Goal: Information Seeking & Learning: Learn about a topic

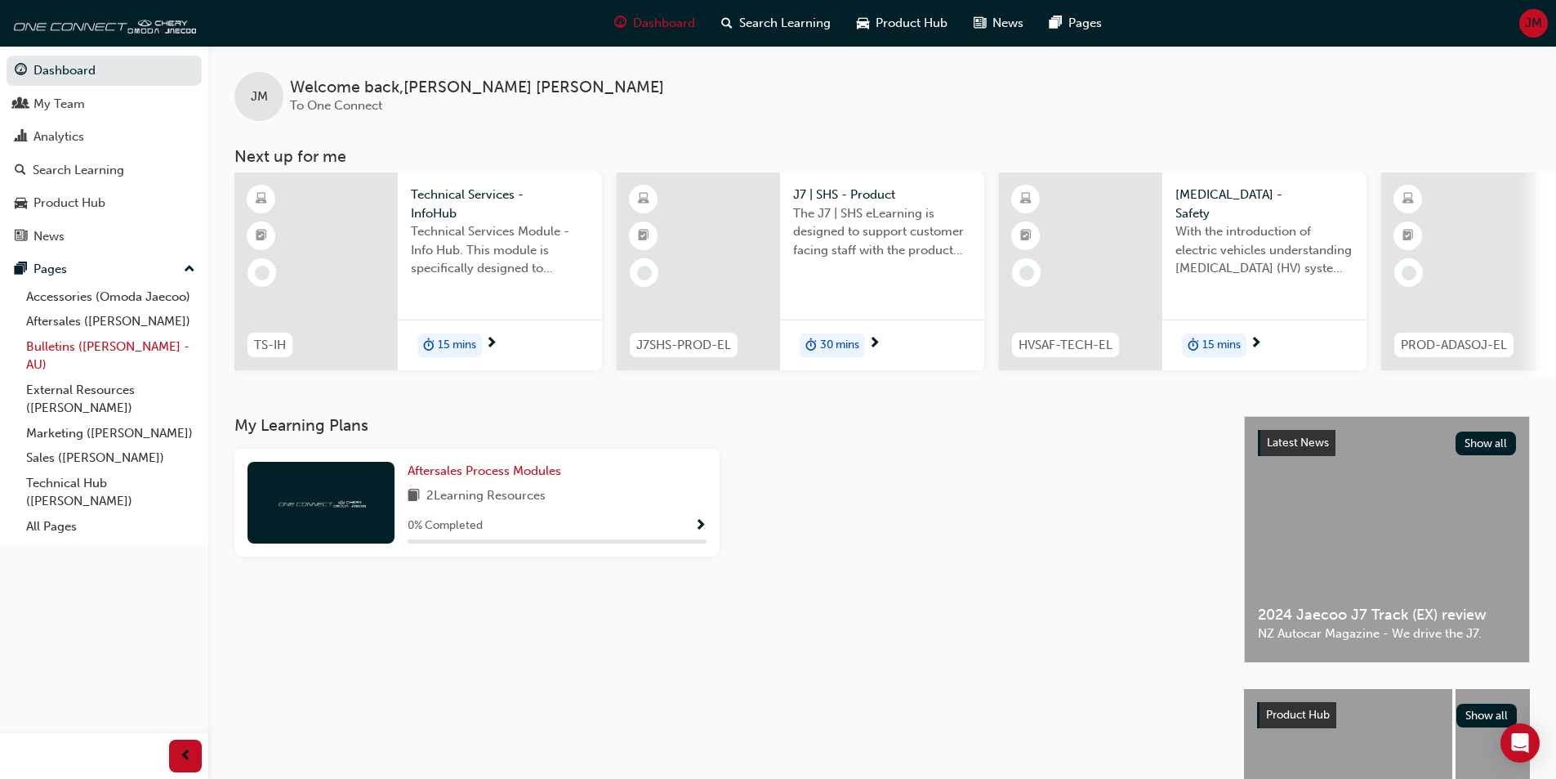
click at [116, 351] on link "Bulletins ([PERSON_NAME] - AU)" at bounding box center [111, 355] width 182 height 43
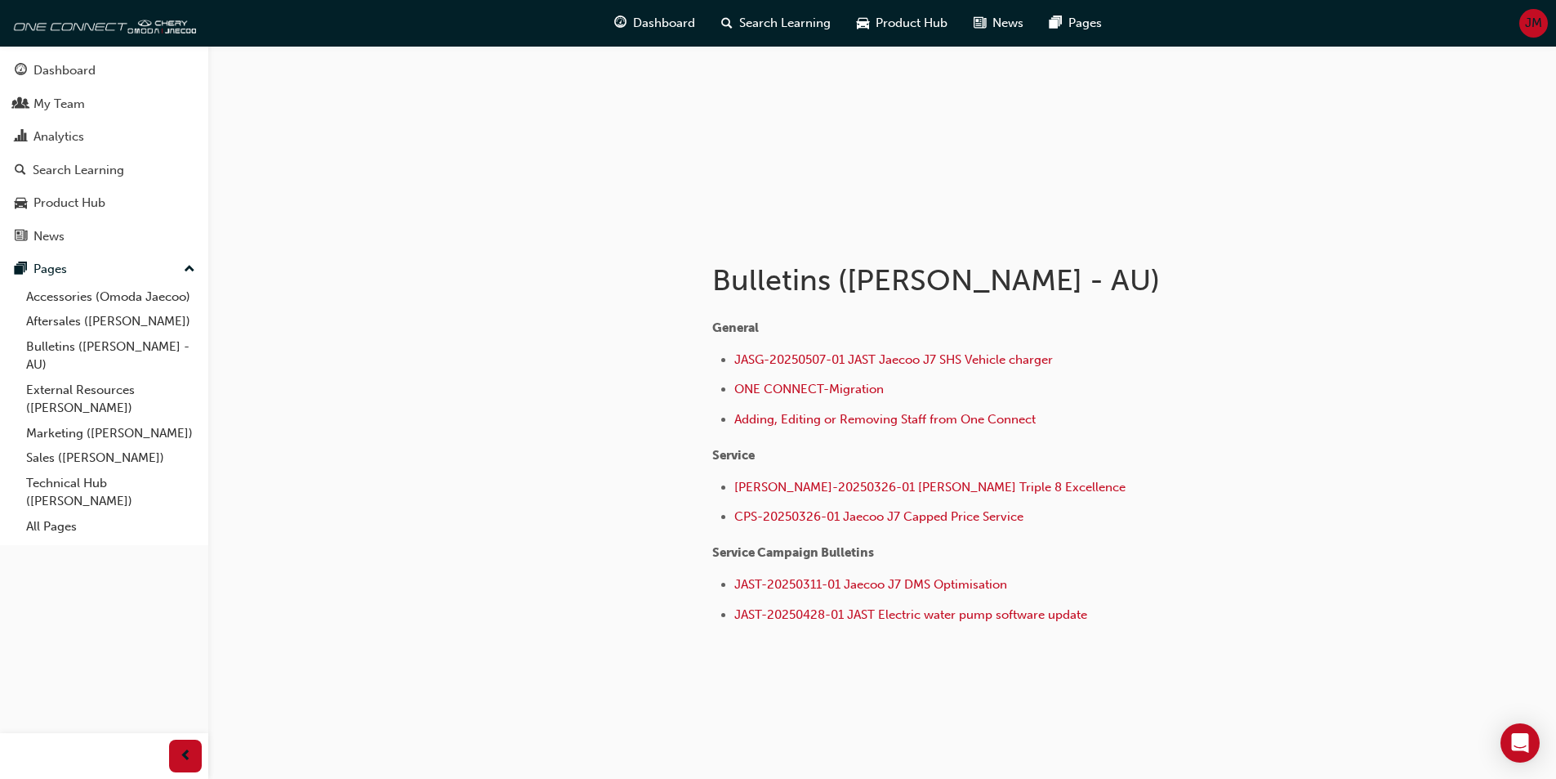
scroll to position [150, 0]
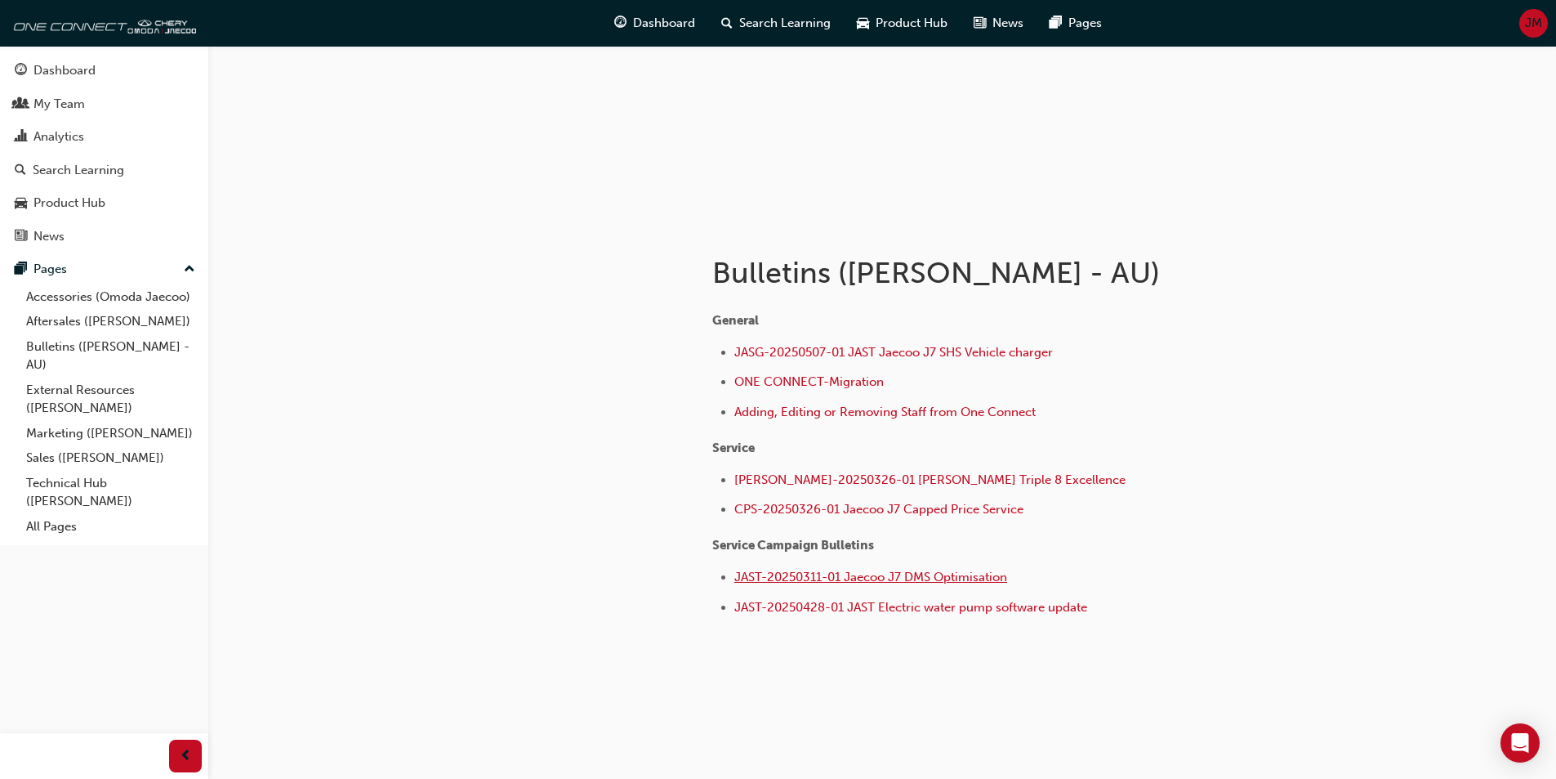
click at [774, 580] on span "JAST-20250311-01 Jaecoo J7 DMS Optimisation" at bounding box center [871, 576] width 273 height 15
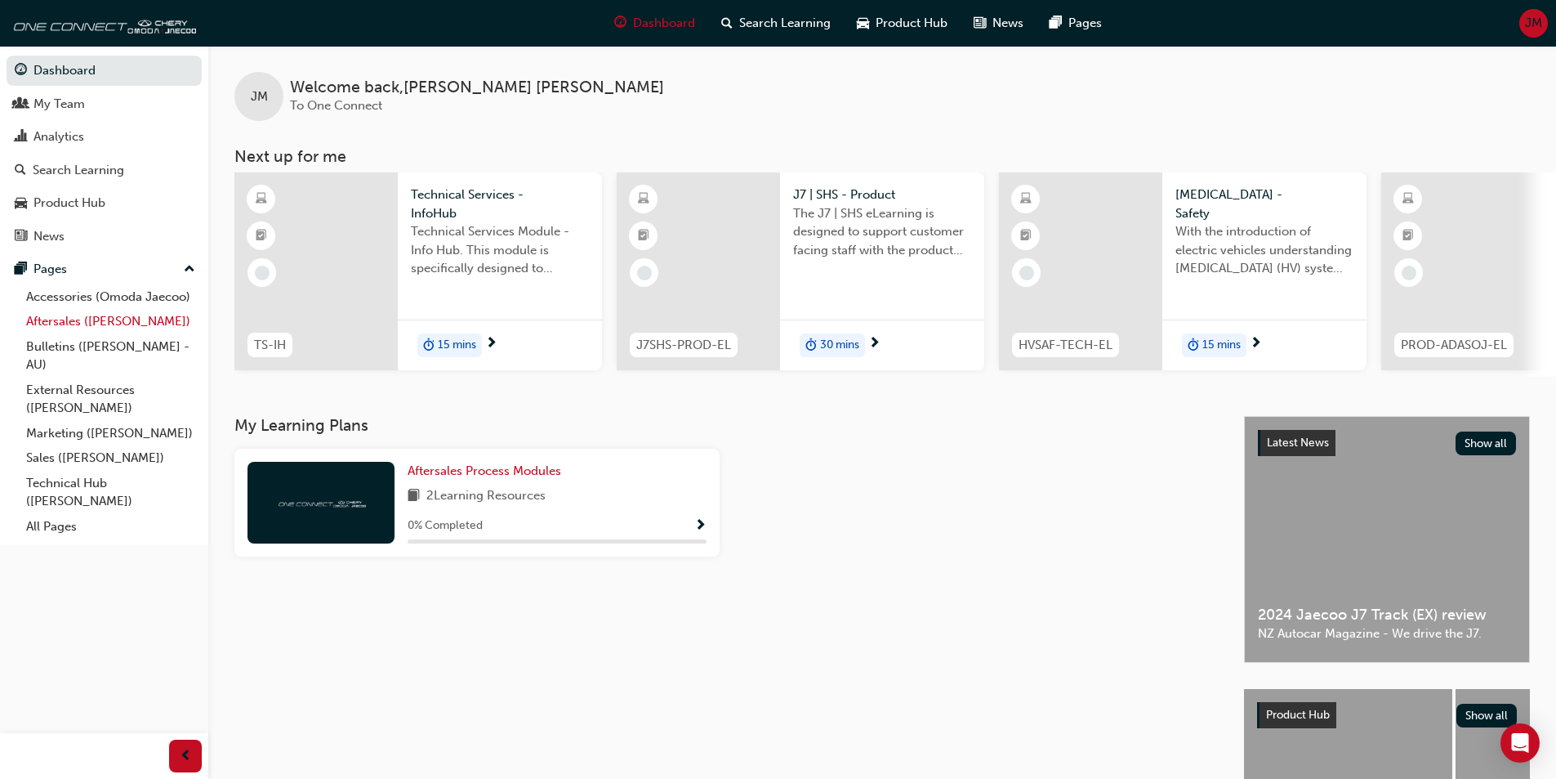
click at [135, 317] on link "Aftersales ([PERSON_NAME])" at bounding box center [111, 321] width 182 height 25
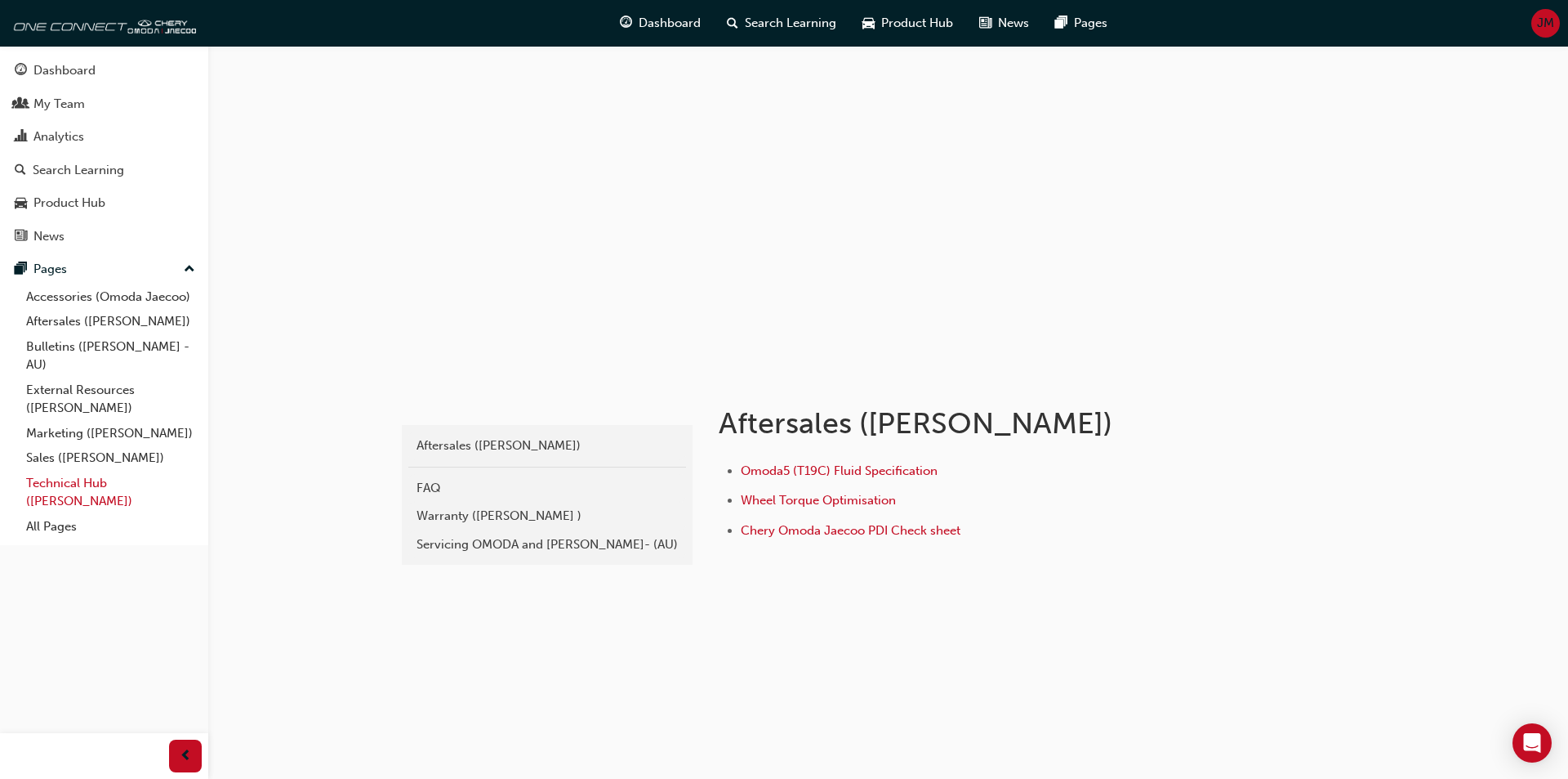
click at [118, 483] on link "Technical Hub ([PERSON_NAME])" at bounding box center [111, 492] width 182 height 43
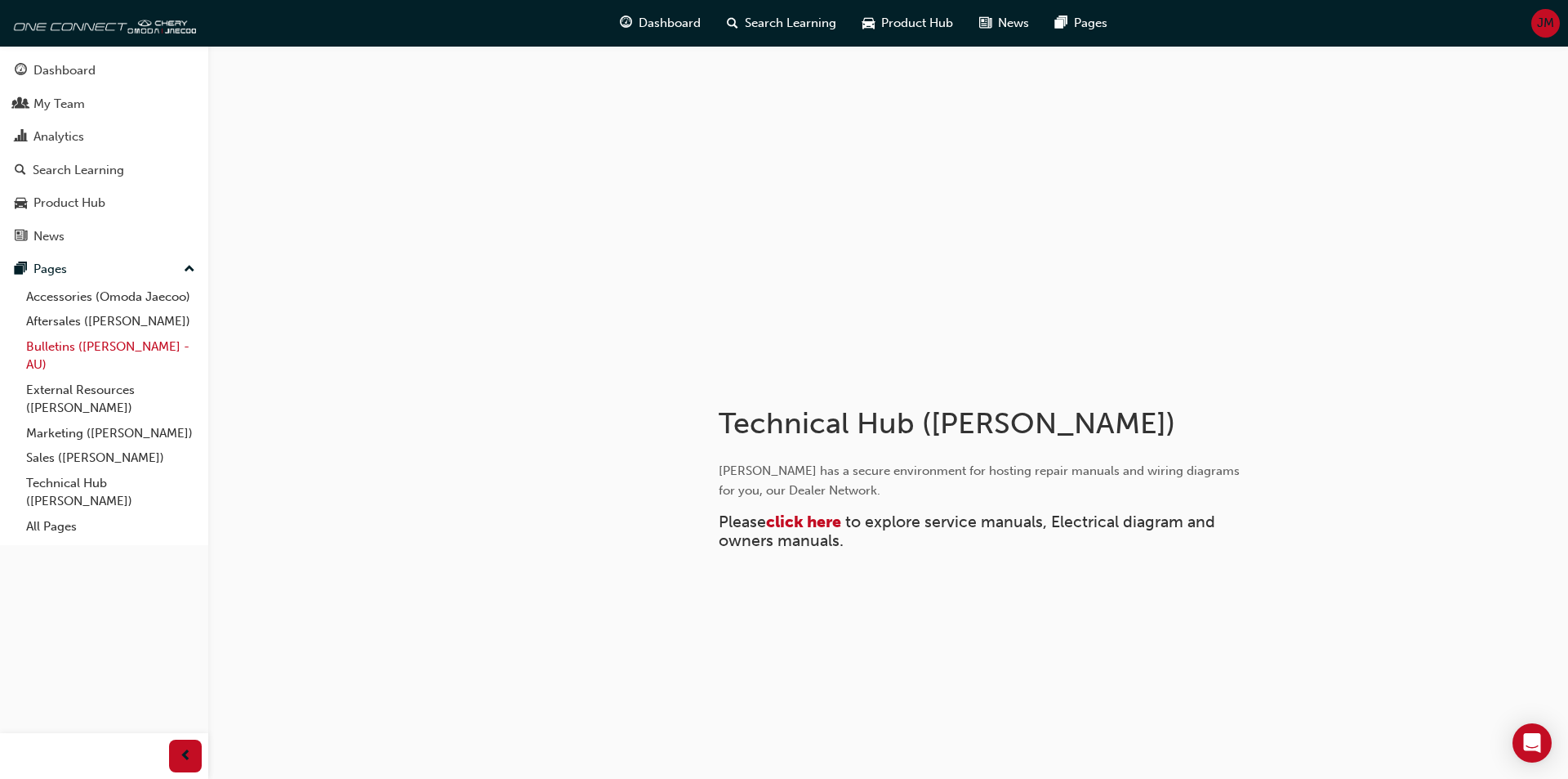
click at [113, 345] on link "Bulletins ([PERSON_NAME] - AU)" at bounding box center [111, 355] width 182 height 43
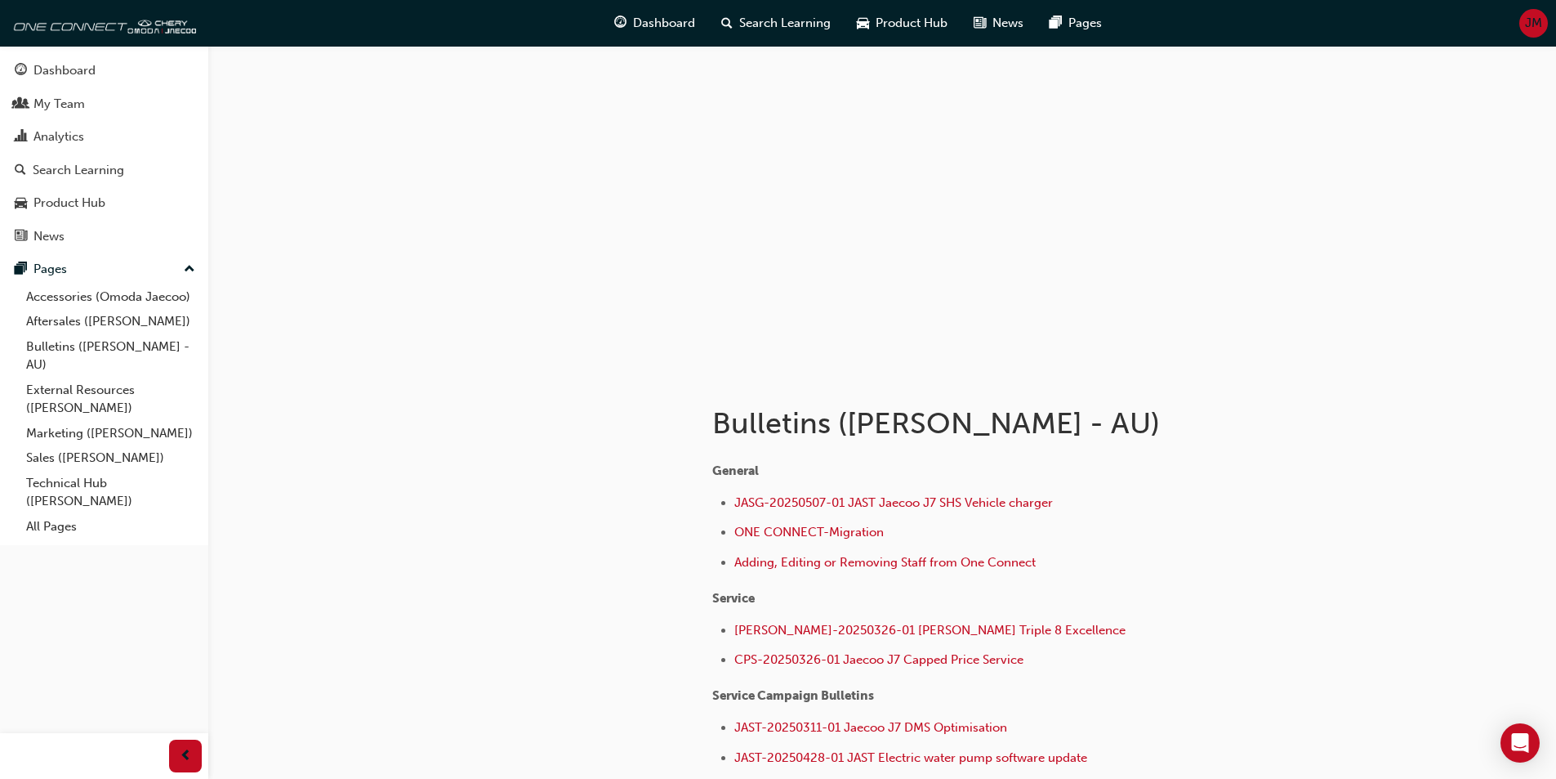
scroll to position [82, 0]
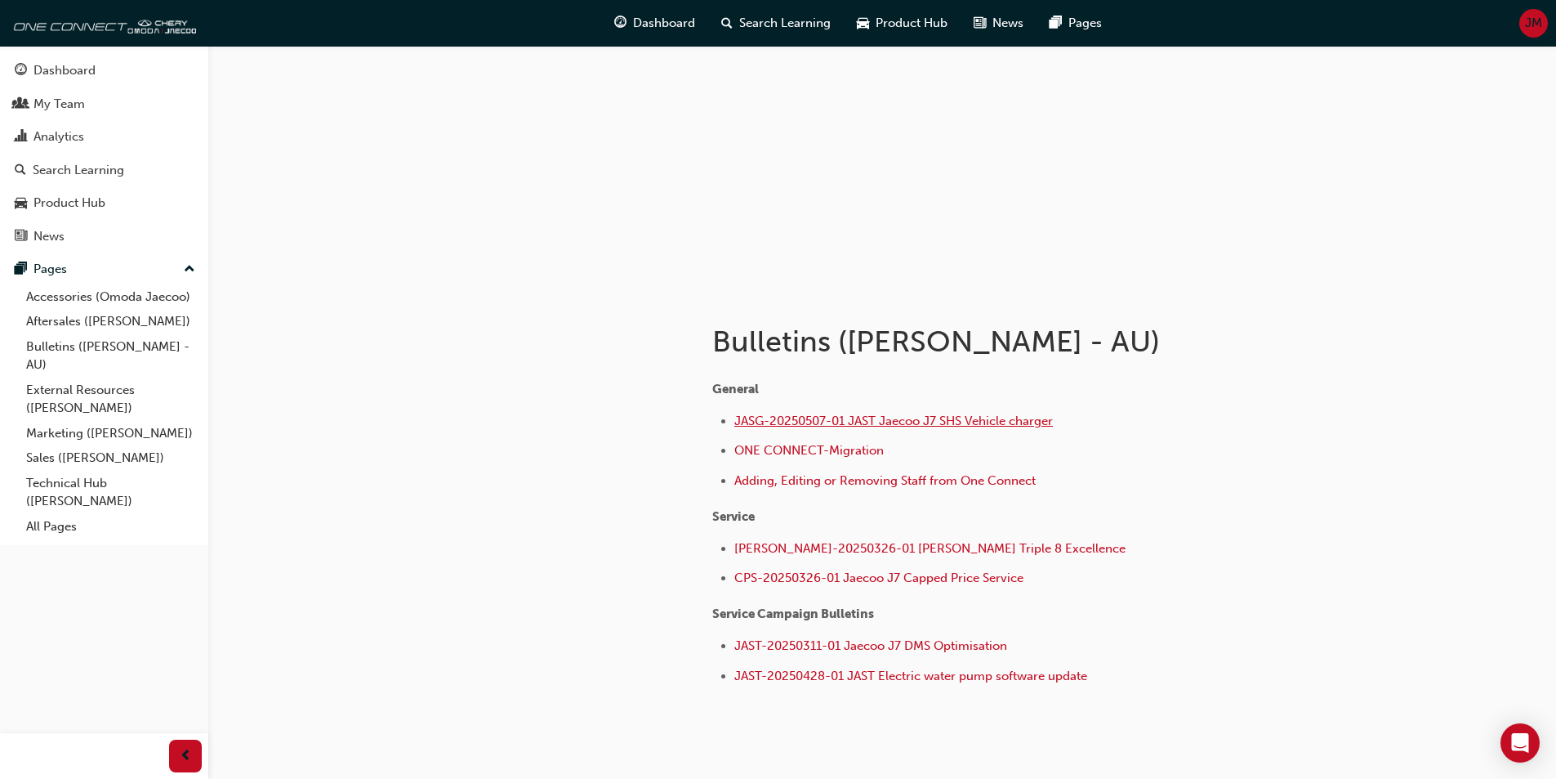
click at [991, 422] on span "JASG-20250507-01 JAST Jaecoo J7 SHS Vehicle charger" at bounding box center [894, 420] width 319 height 15
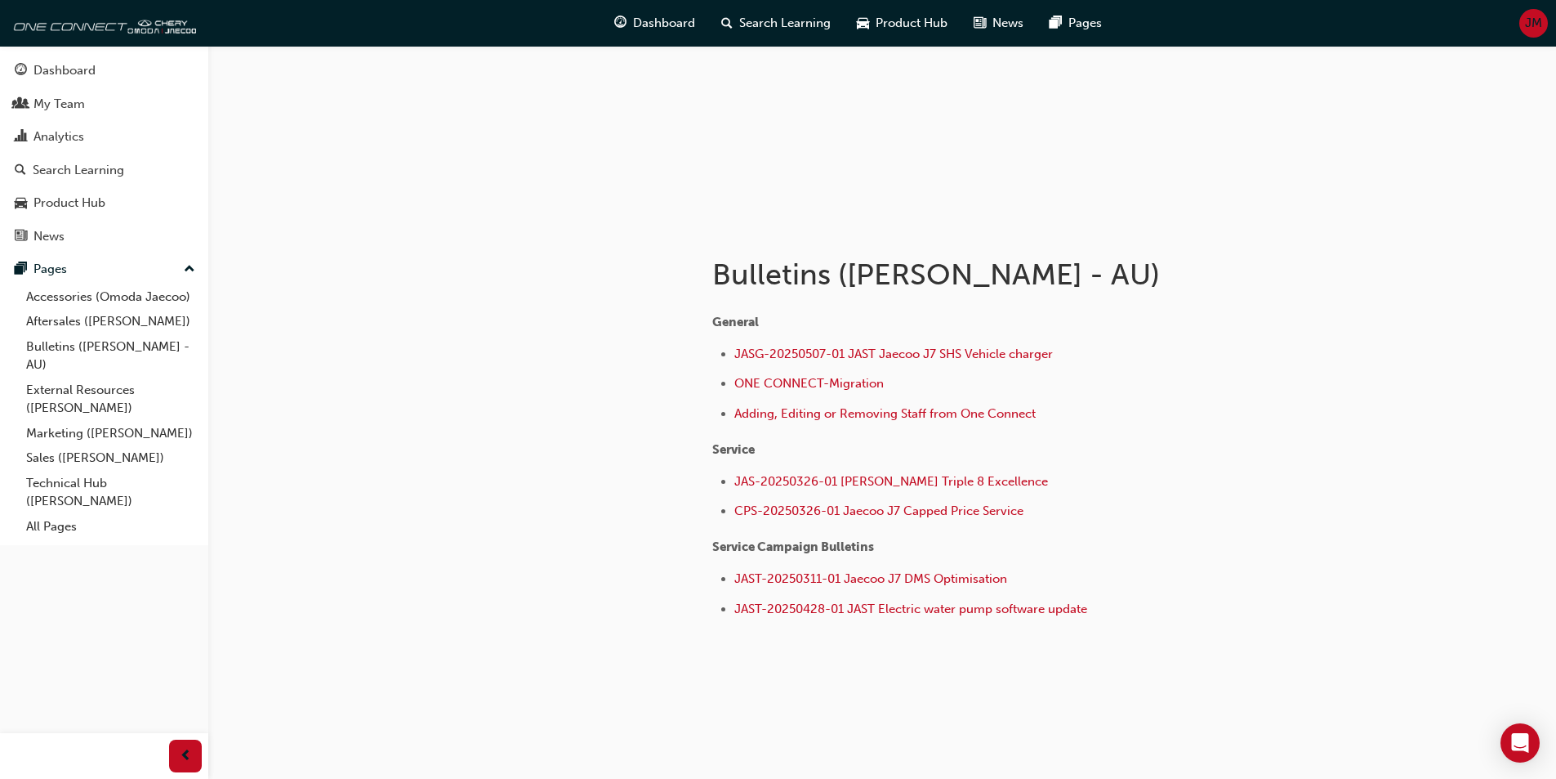
scroll to position [150, 0]
click at [843, 579] on span "JAST-20250311-01 Jaecoo J7 DMS Optimisation" at bounding box center [871, 576] width 273 height 15
click at [819, 575] on span "JAST-20250311-01 Jaecoo J7 DMS Optimisation" at bounding box center [871, 576] width 273 height 15
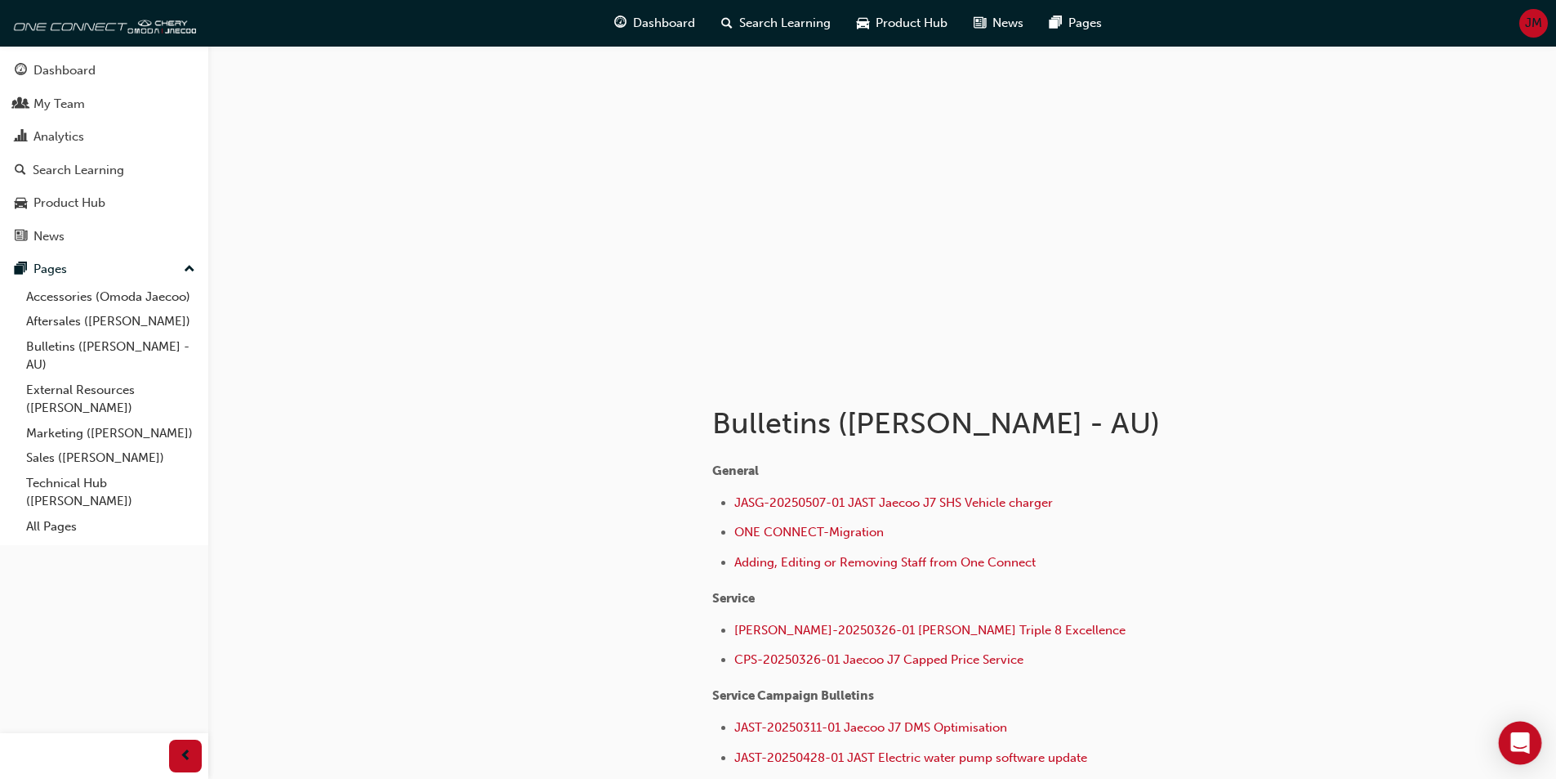
click at [1520, 740] on icon "Open Intercom Messenger" at bounding box center [1520, 742] width 19 height 21
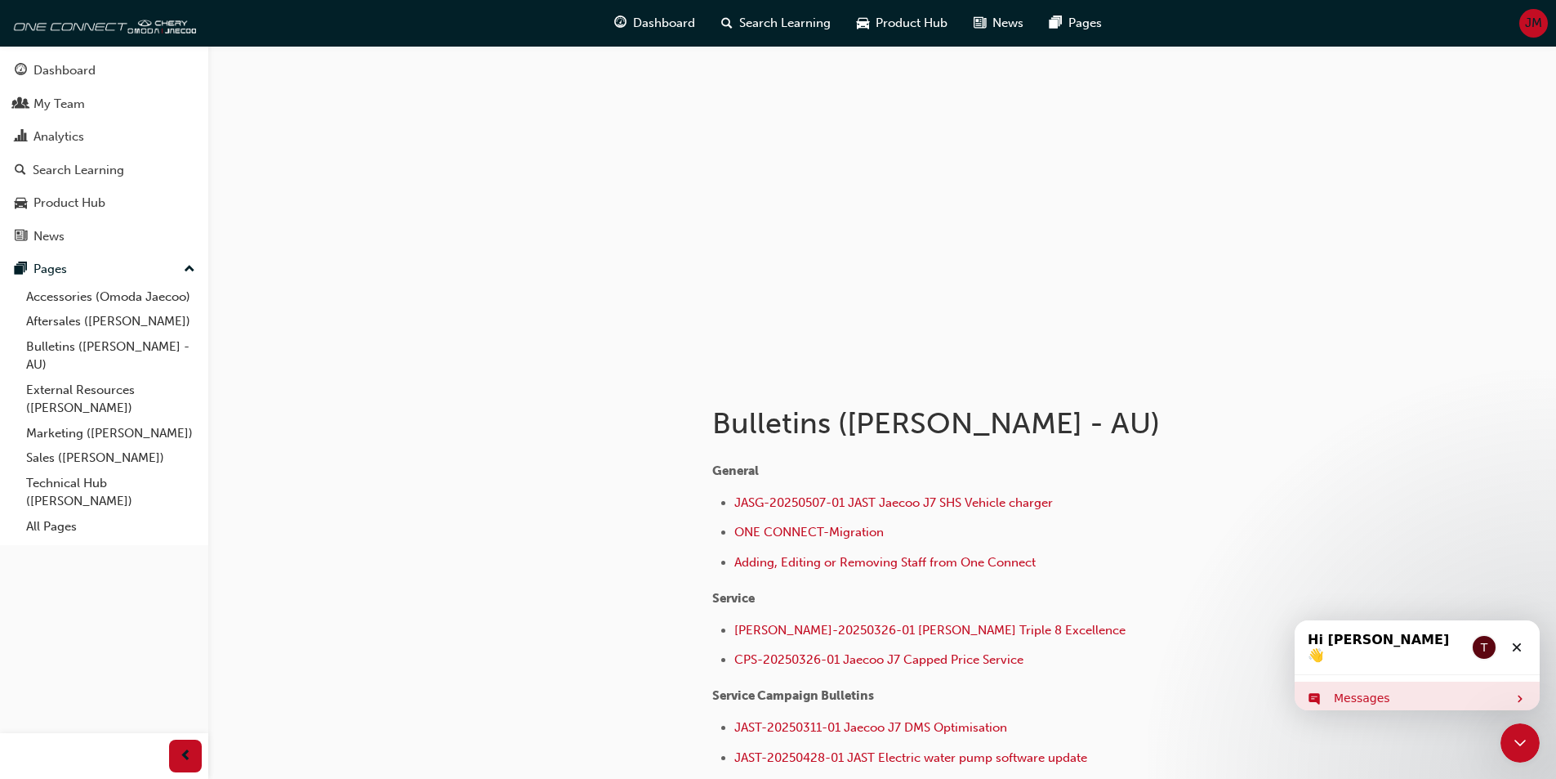
click at [1348, 690] on div "Messages" at bounding box center [1420, 698] width 173 height 17
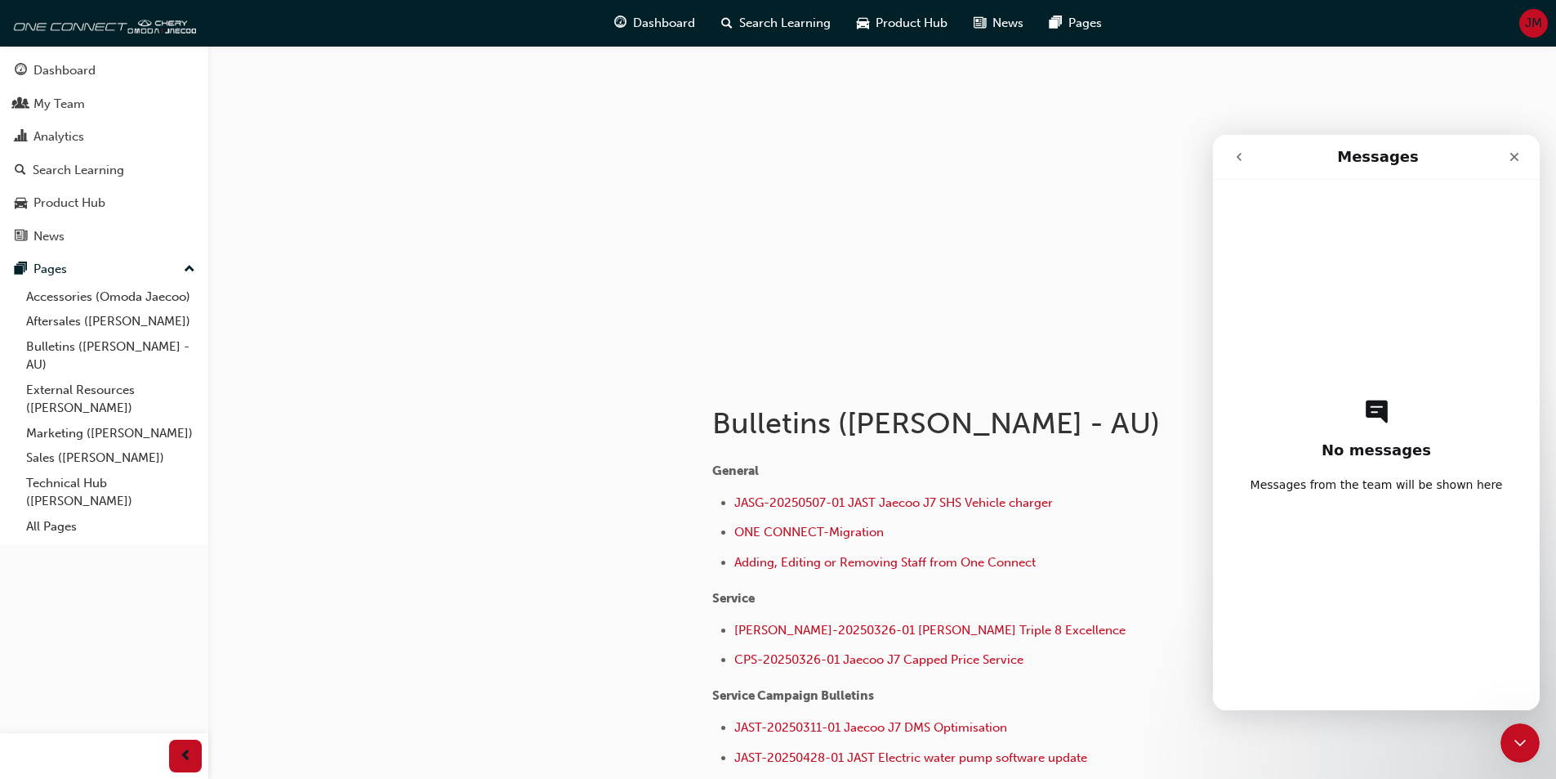
click at [1232, 213] on div "No messages Messages from the team will be shown here" at bounding box center [1376, 445] width 327 height 530
click at [1251, 211] on div "No messages Messages from the team will be shown here" at bounding box center [1377, 445] width 270 height 530
click at [1245, 203] on div "No messages Messages from the team will be shown here" at bounding box center [1377, 445] width 270 height 530
click at [1514, 161] on icon "Close" at bounding box center [1514, 156] width 13 height 13
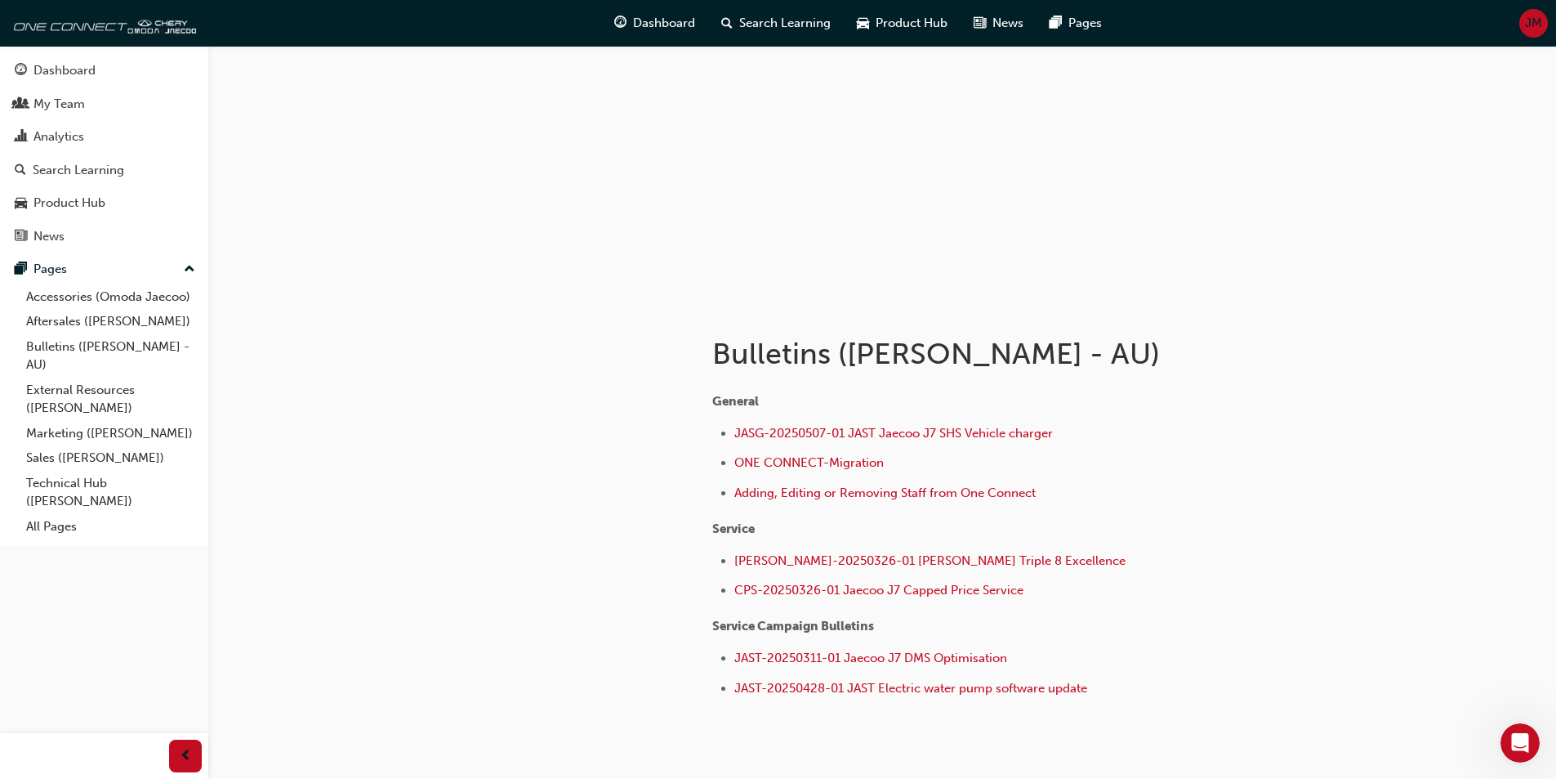
scroll to position [150, 0]
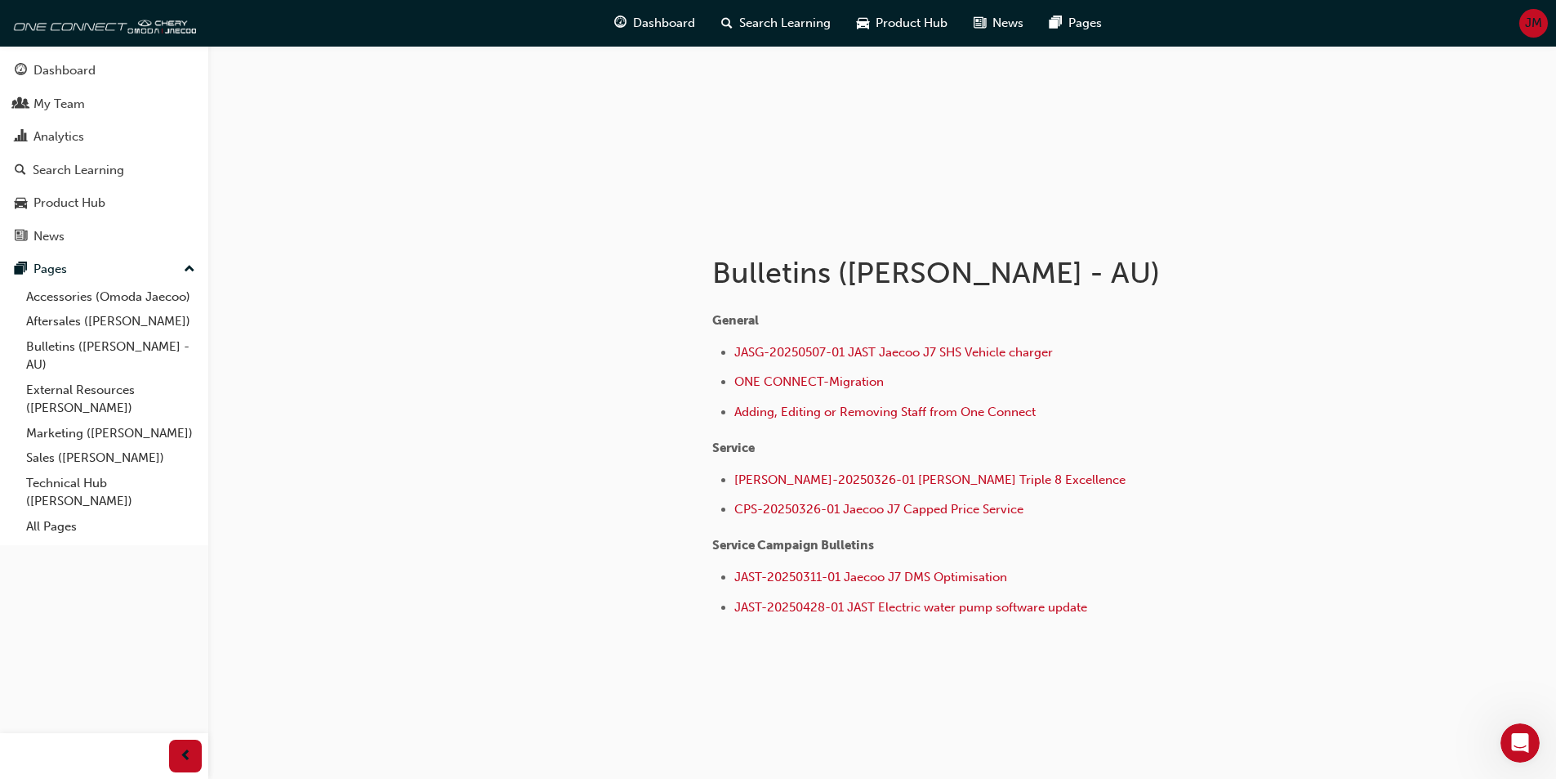
click at [1512, 742] on icon "Open Intercom Messenger" at bounding box center [1520, 743] width 27 height 27
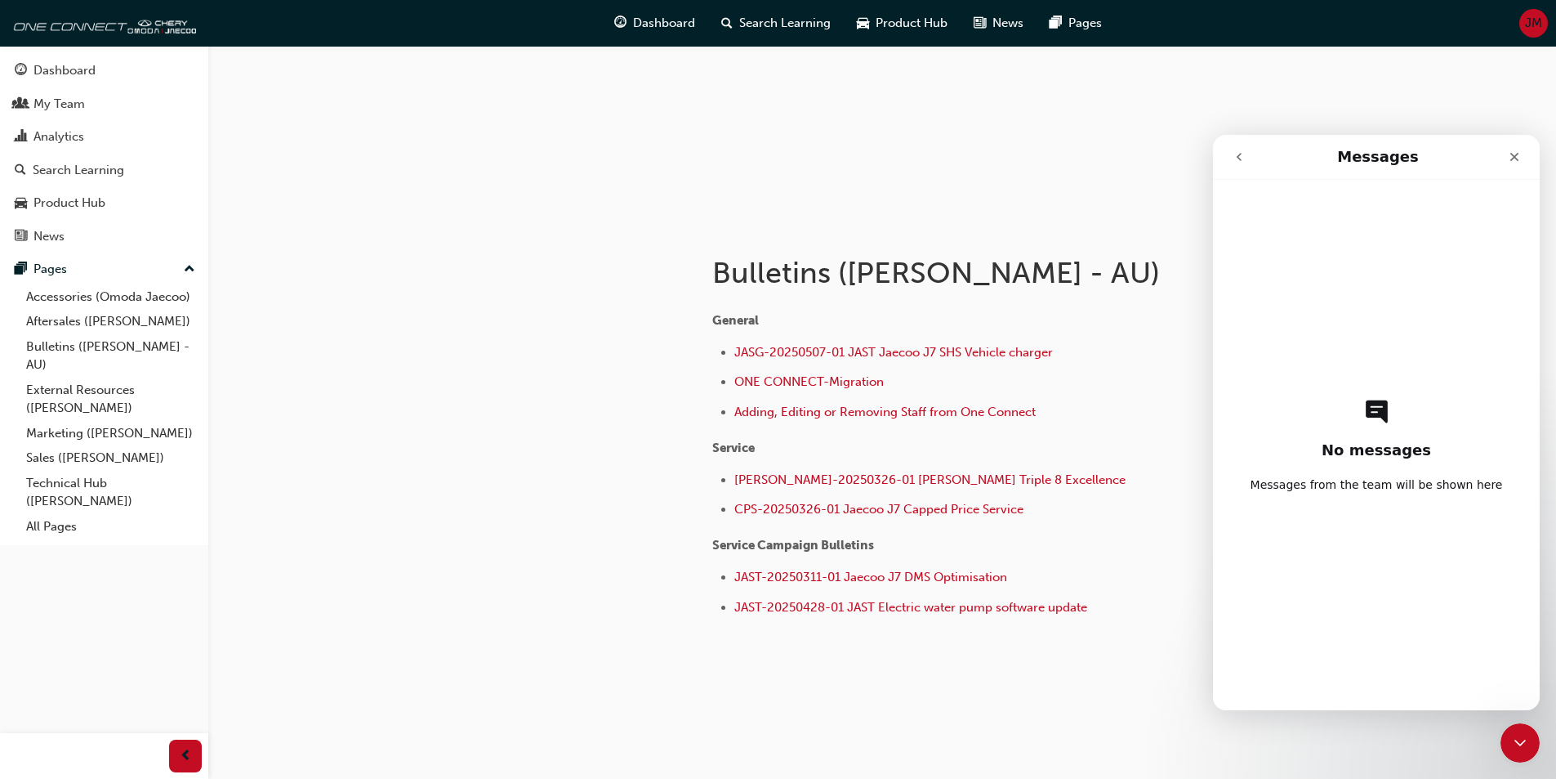
click at [1239, 160] on icon "go back" at bounding box center [1239, 156] width 13 height 13
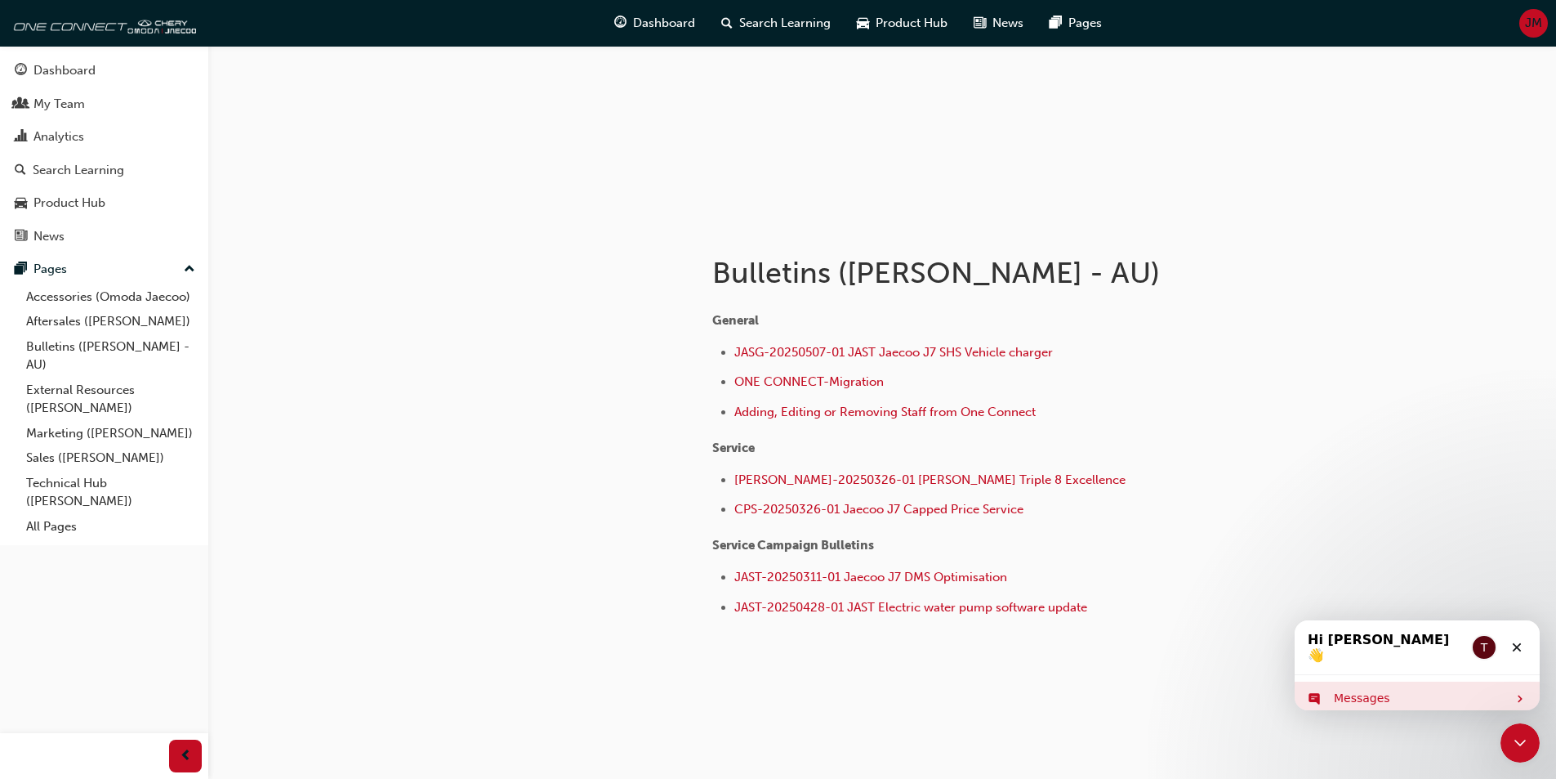
click at [1354, 690] on div "Messages" at bounding box center [1420, 698] width 173 height 17
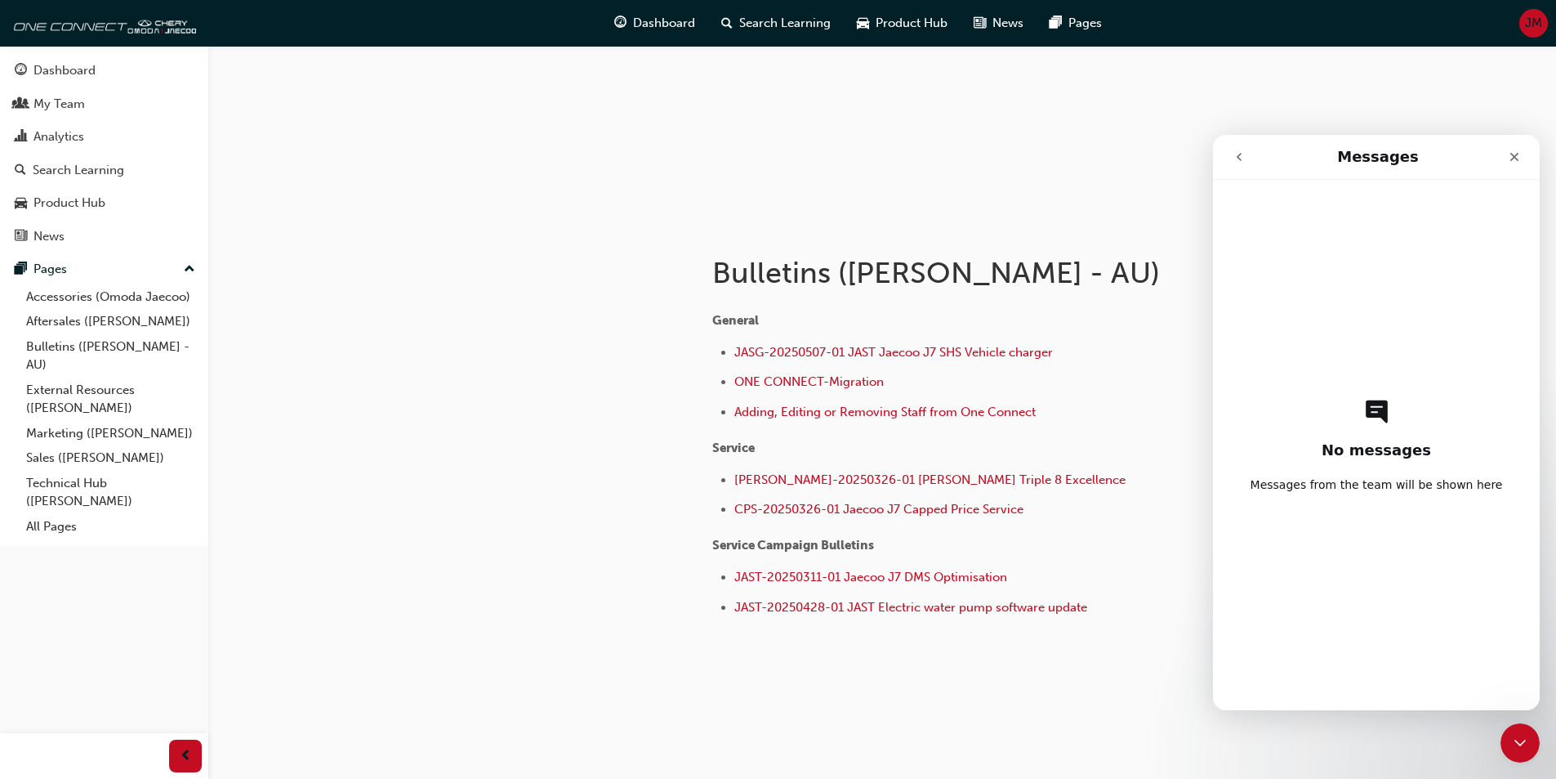
click at [1235, 157] on icon "go back" at bounding box center [1239, 156] width 13 height 13
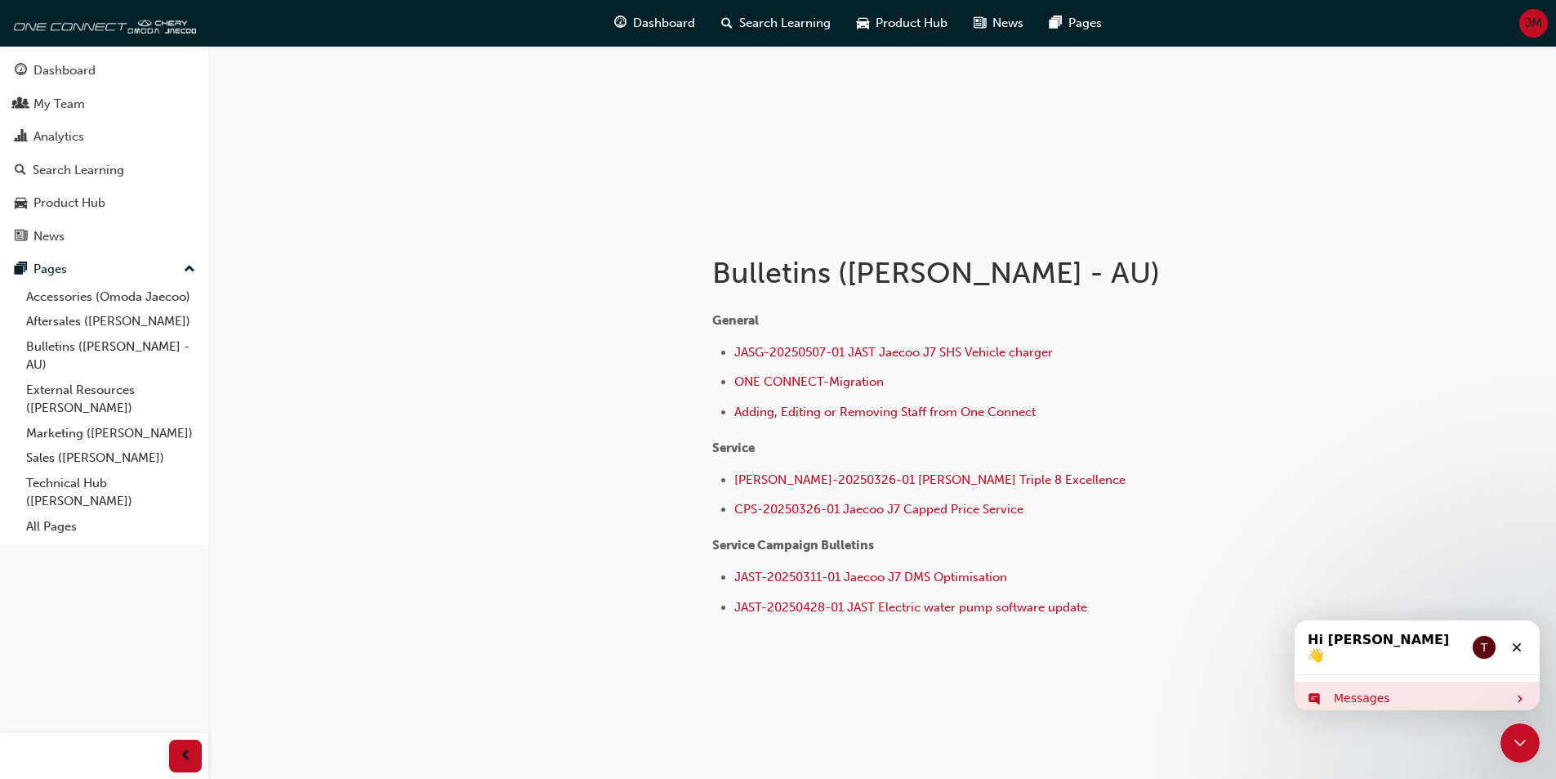
click at [1517, 692] on icon "Intercom messenger" at bounding box center [1520, 698] width 13 height 13
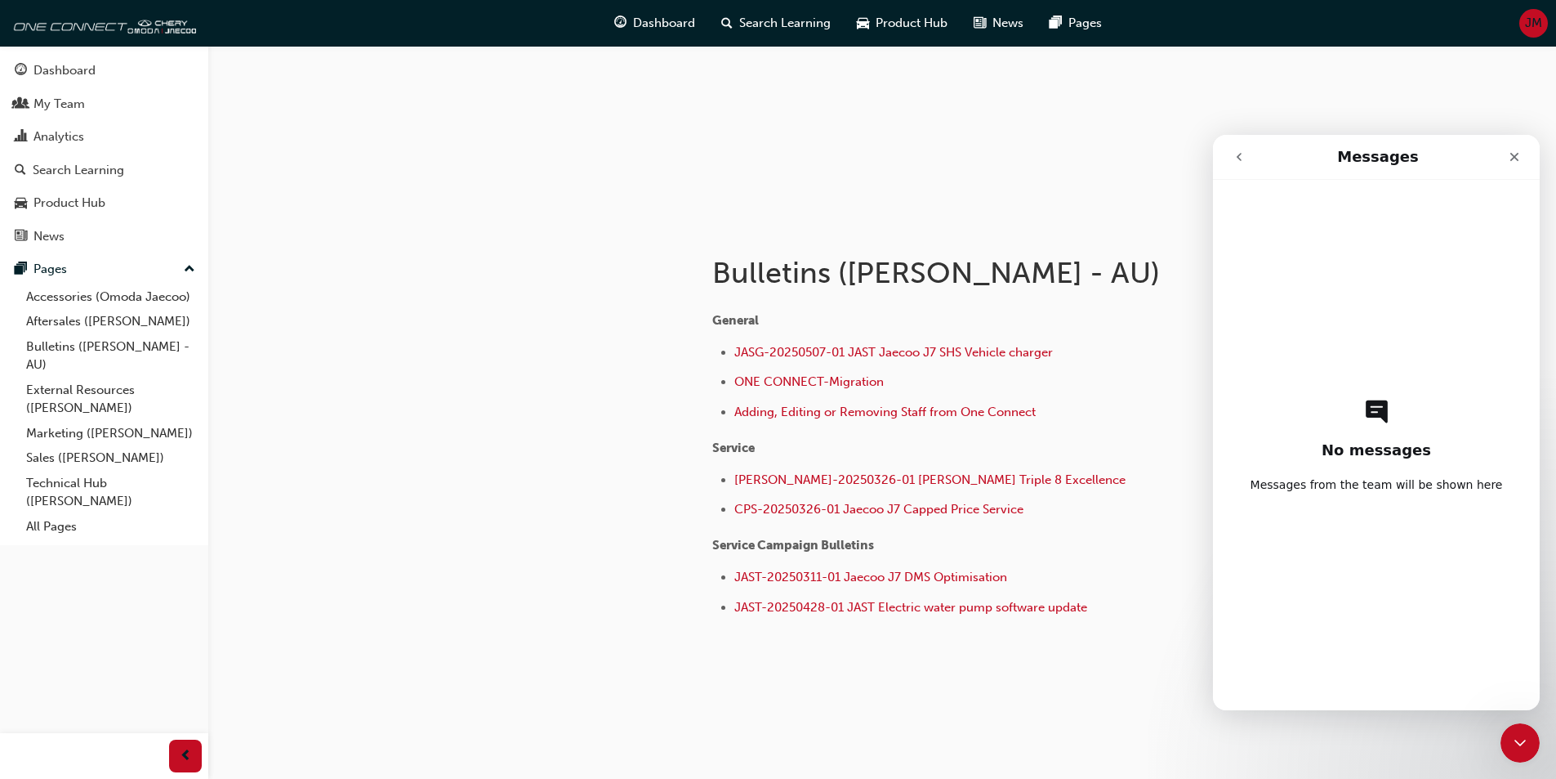
click at [1370, 406] on icon "Intercom messenger" at bounding box center [1376, 408] width 12 height 7
drag, startPoint x: 1360, startPoint y: 455, endPoint x: 1360, endPoint y: 481, distance: 26.1
click at [1360, 458] on h2 "No messages" at bounding box center [1376, 450] width 109 height 20
click at [1360, 493] on div "No messages Messages from the team will be shown here" at bounding box center [1377, 445] width 270 height 530
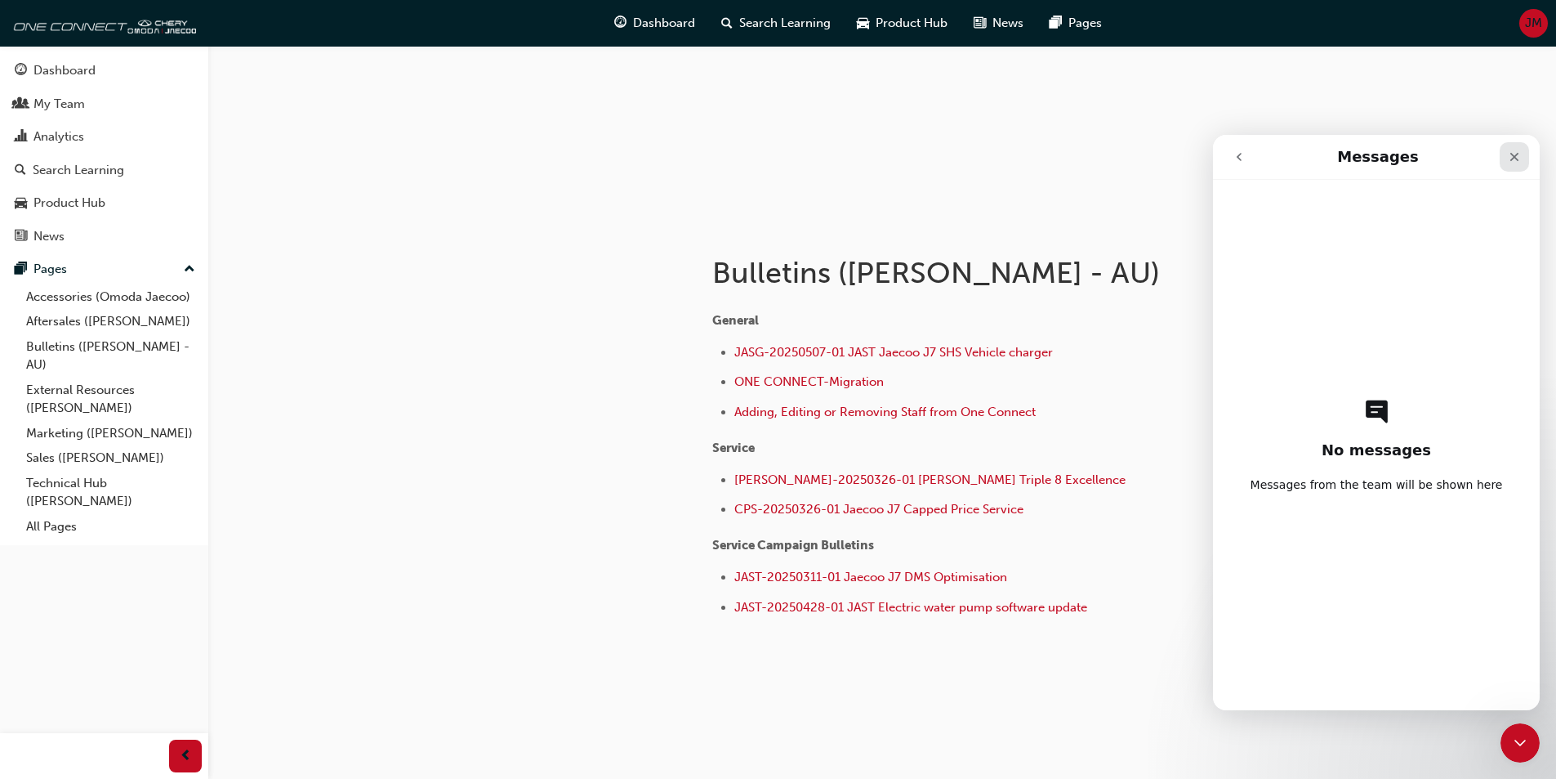
click at [1517, 154] on icon "Close" at bounding box center [1515, 157] width 9 height 9
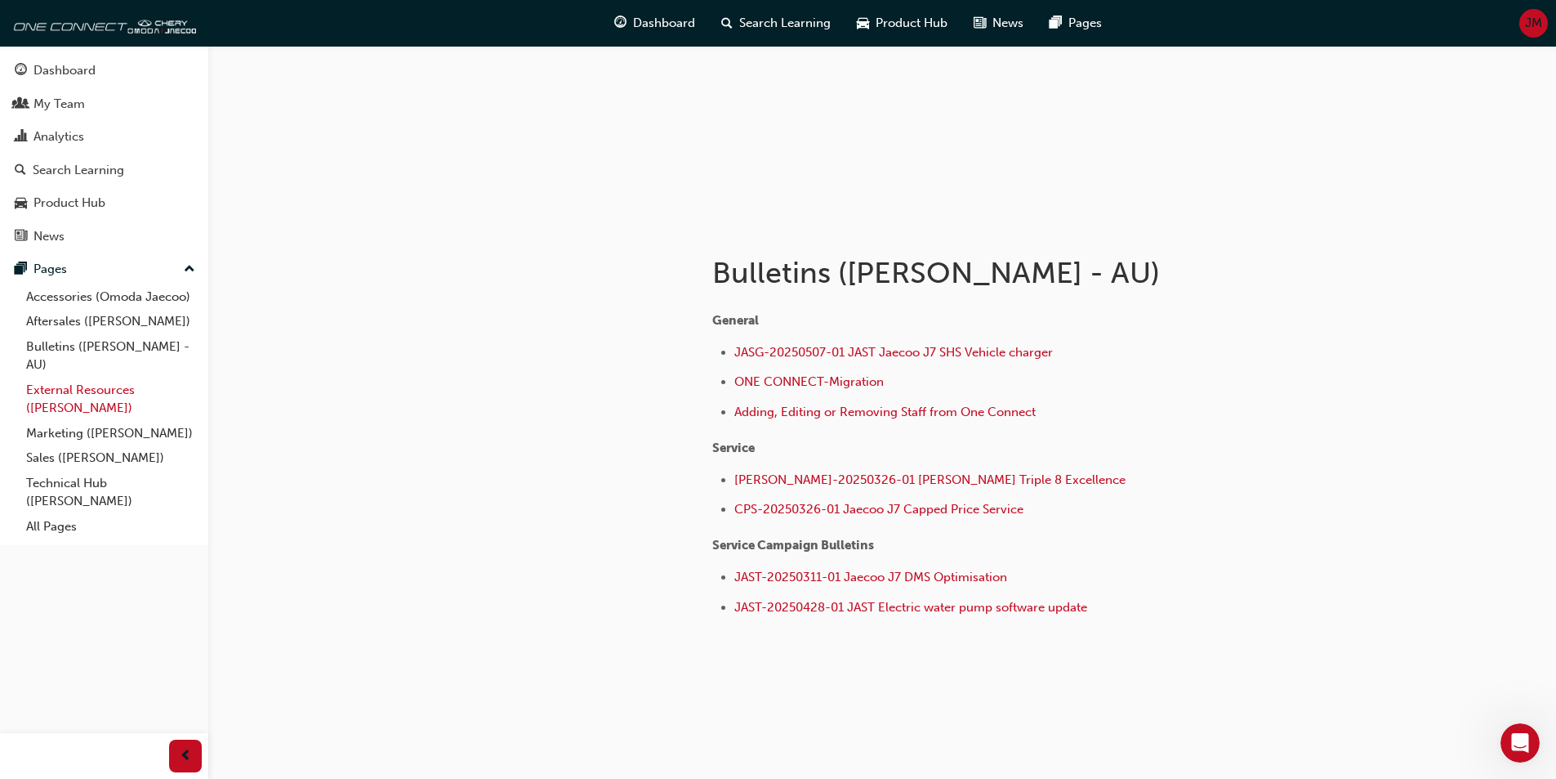
click at [94, 390] on link "External Resources ([PERSON_NAME])" at bounding box center [111, 398] width 182 height 43
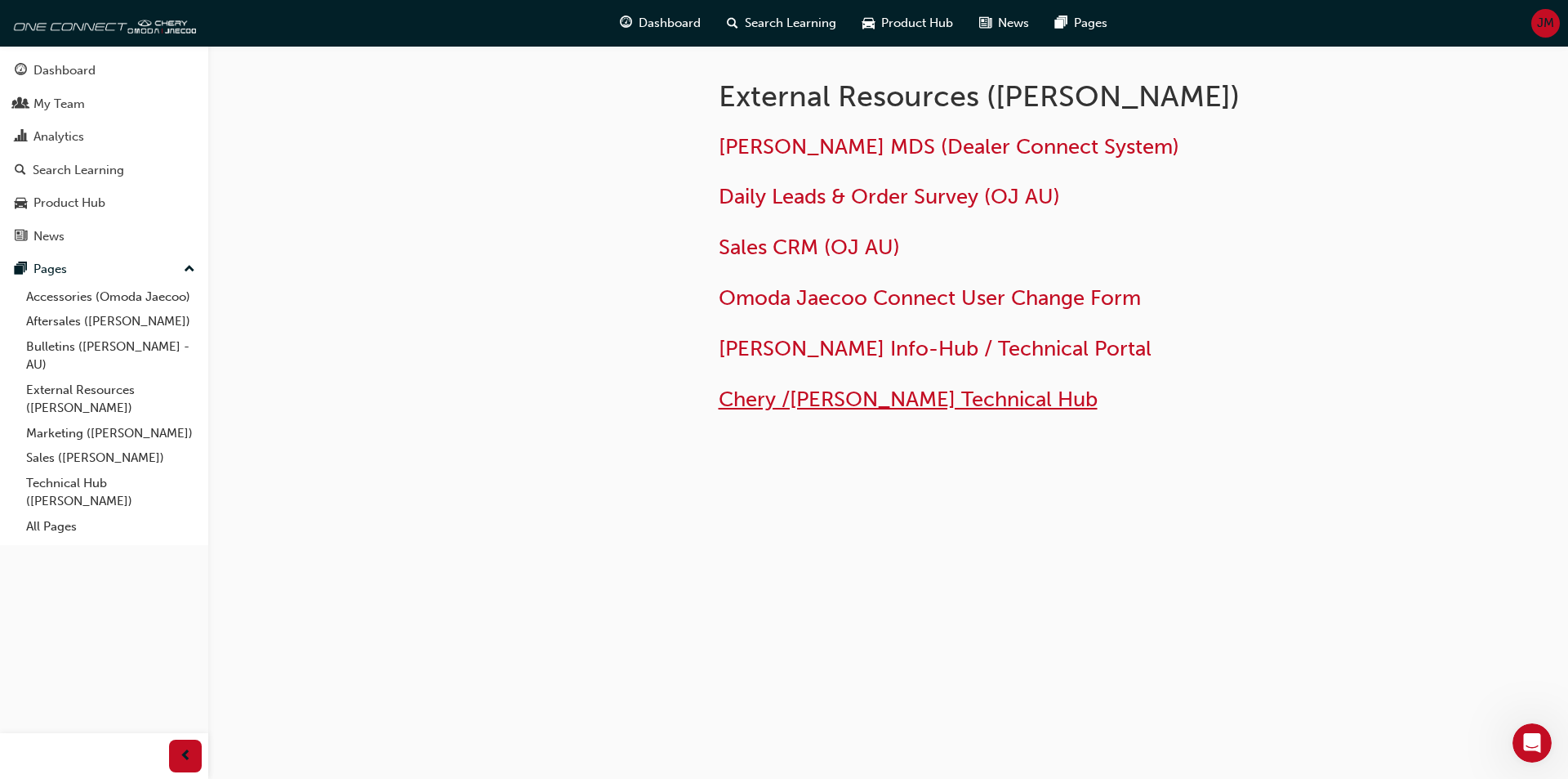
click at [872, 400] on span "Chery /Omoda Jaecoo Technical Hub" at bounding box center [907, 398] width 379 height 25
click at [894, 395] on span "Chery /[PERSON_NAME] Technical Hub" at bounding box center [907, 398] width 379 height 25
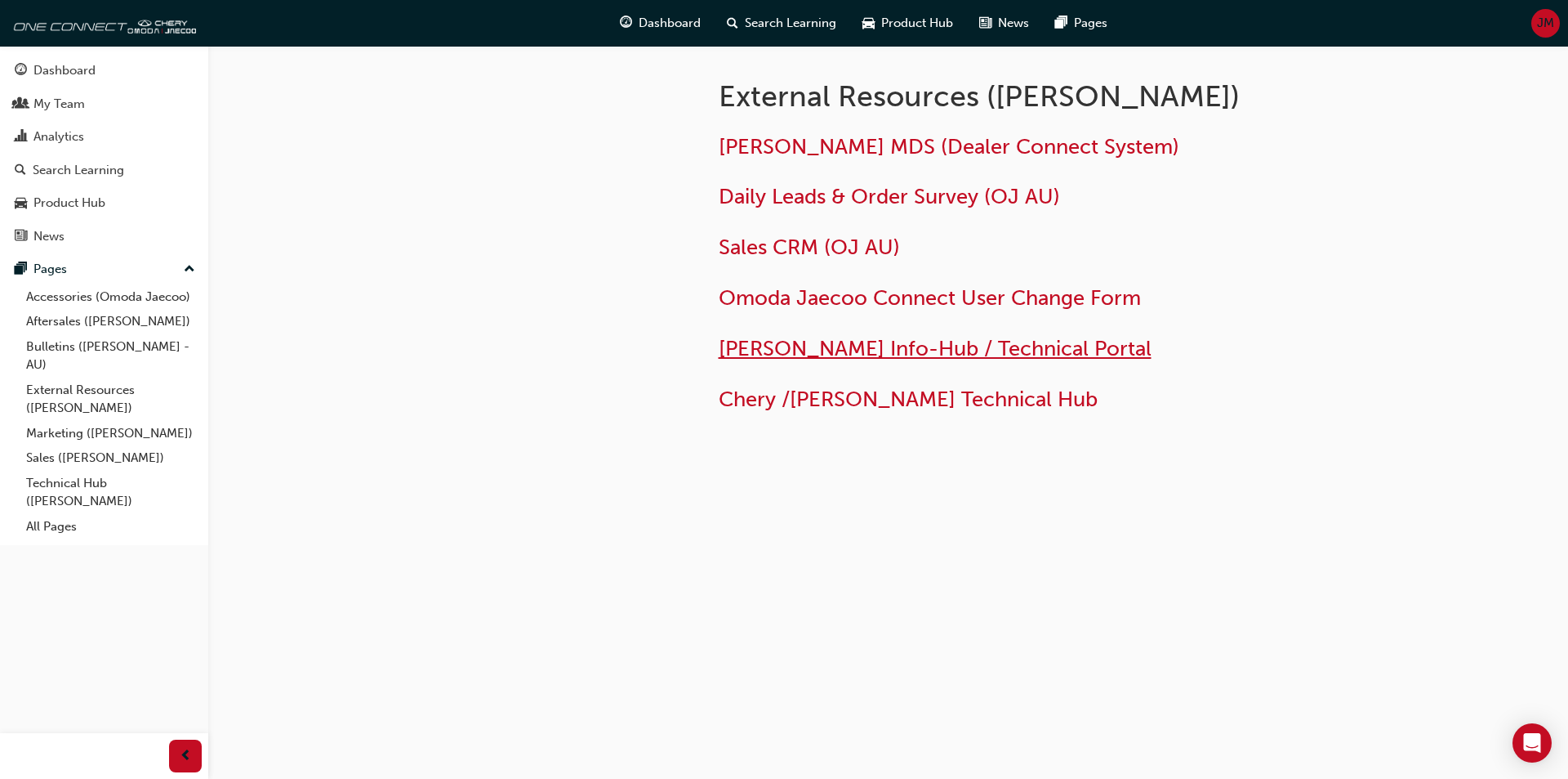
click at [804, 353] on span "[PERSON_NAME] Info-Hub / Technical Portal" at bounding box center [934, 348] width 433 height 25
click at [34, 529] on link "All Pages" at bounding box center [111, 526] width 182 height 25
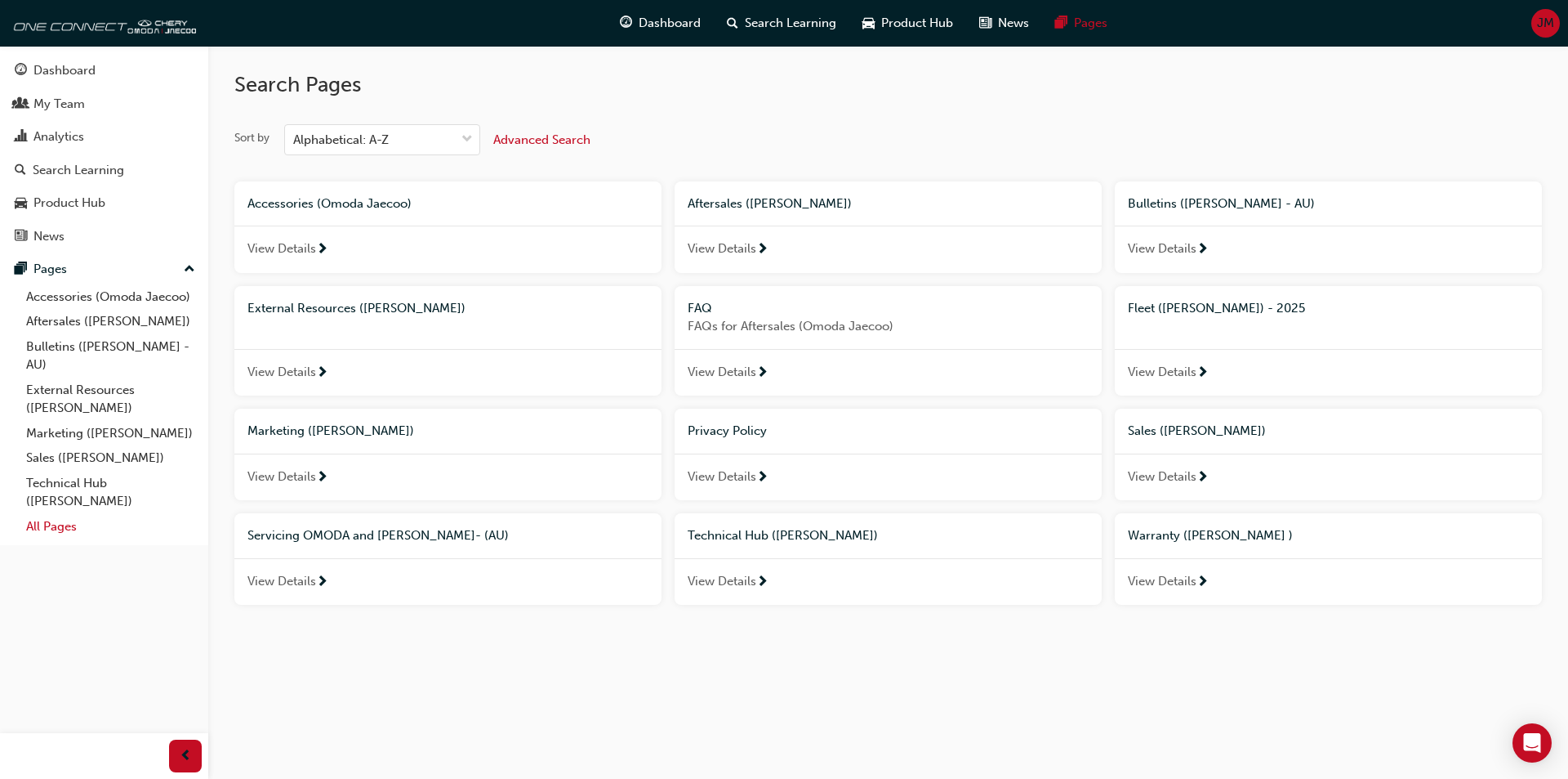
click at [48, 526] on link "All Pages" at bounding box center [111, 526] width 182 height 25
click at [186, 268] on span "up-icon" at bounding box center [189, 269] width 11 height 21
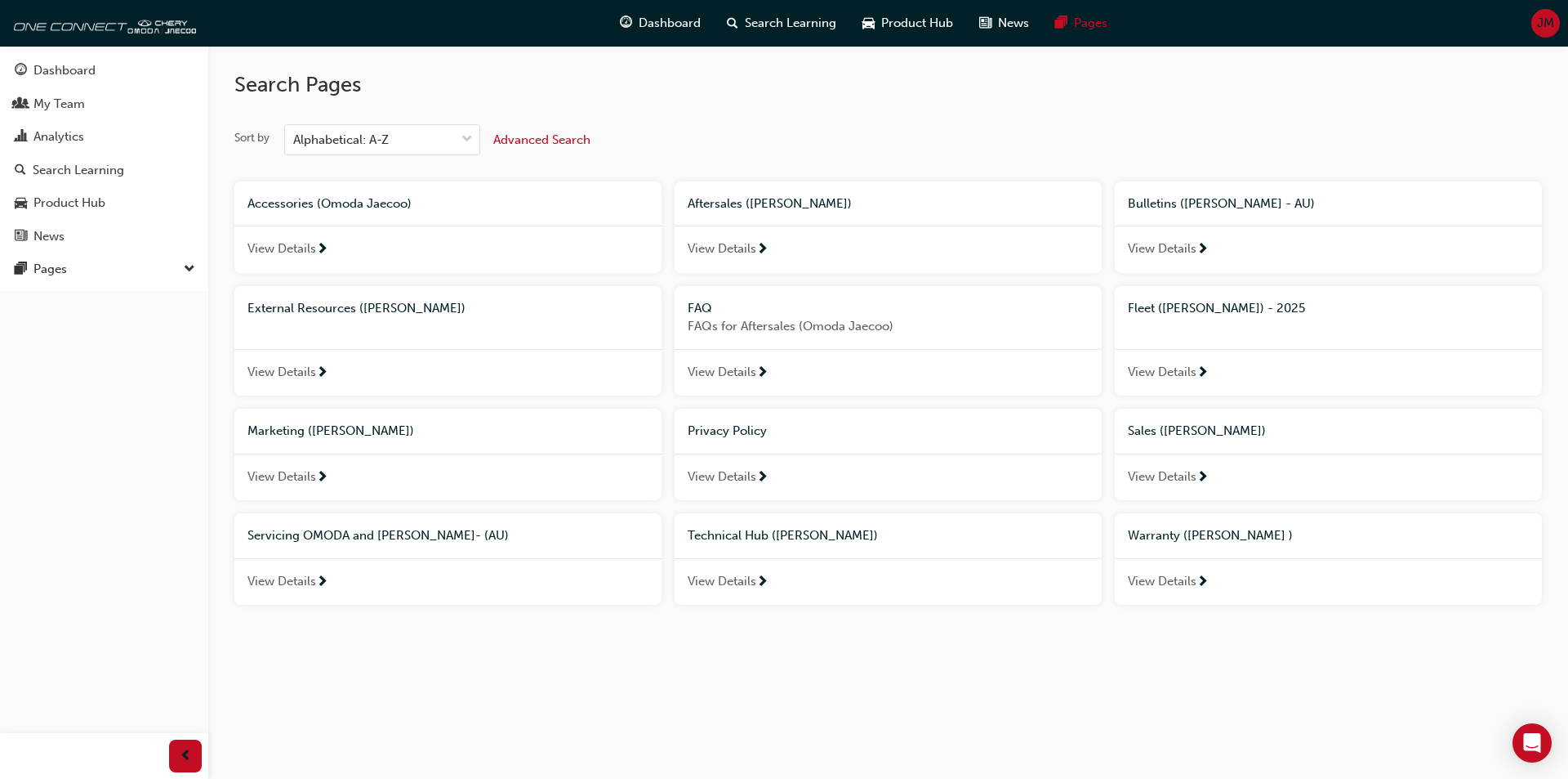
click at [186, 268] on span "down-icon" at bounding box center [189, 269] width 11 height 21
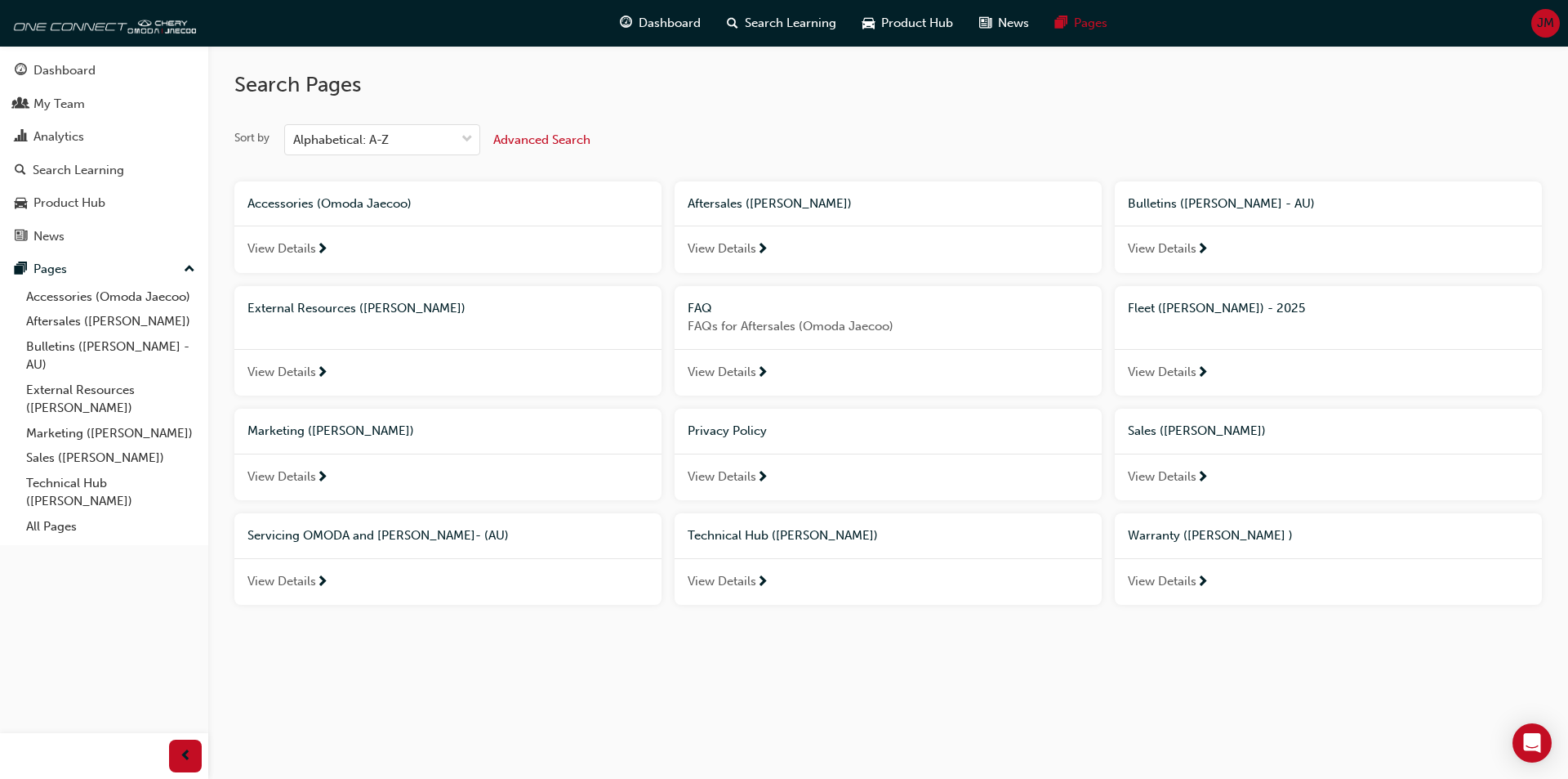
click at [1205, 251] on span "next-icon" at bounding box center [1202, 250] width 12 height 15
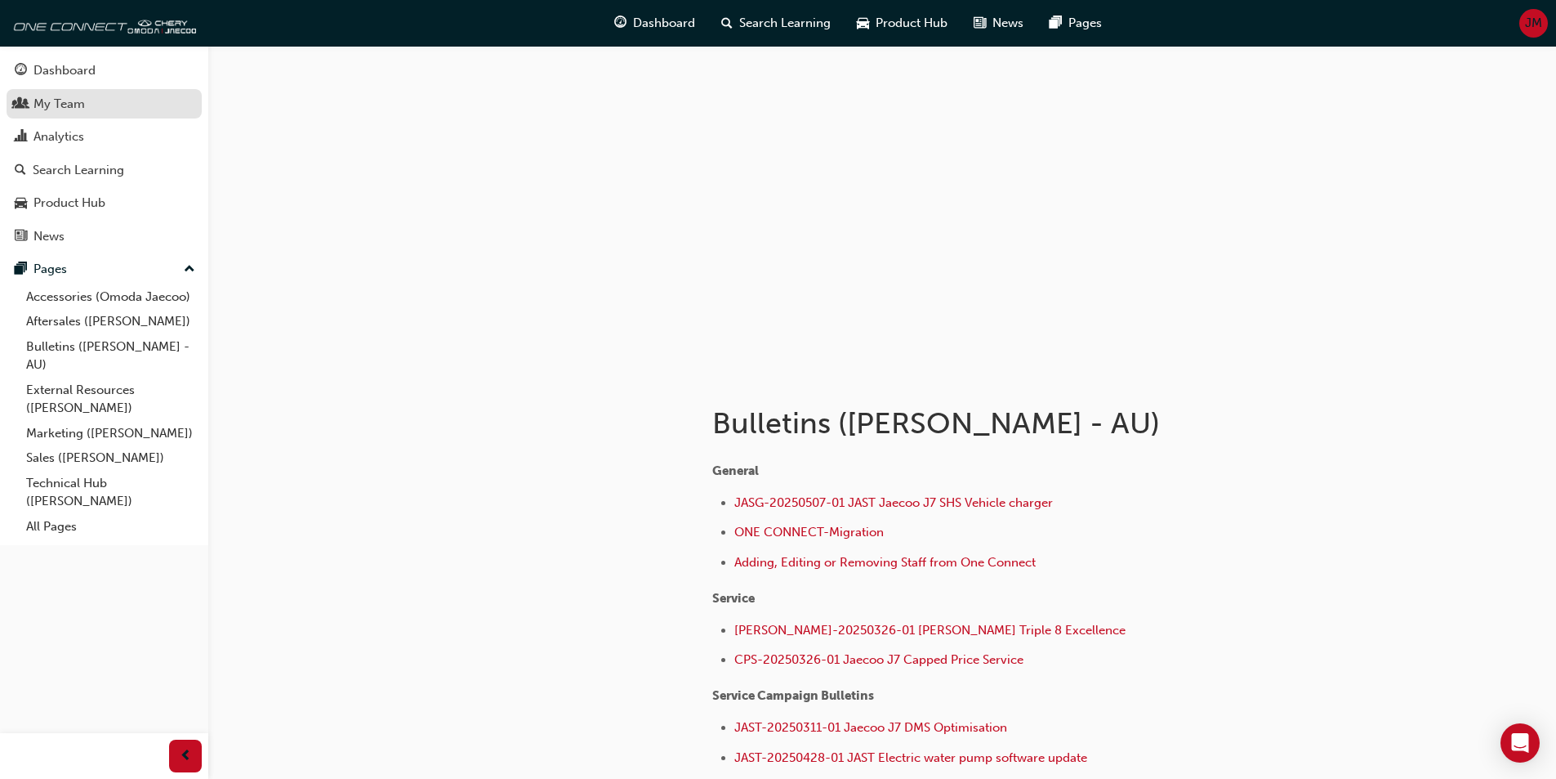
click at [66, 100] on div "My Team" at bounding box center [58, 104] width 51 height 19
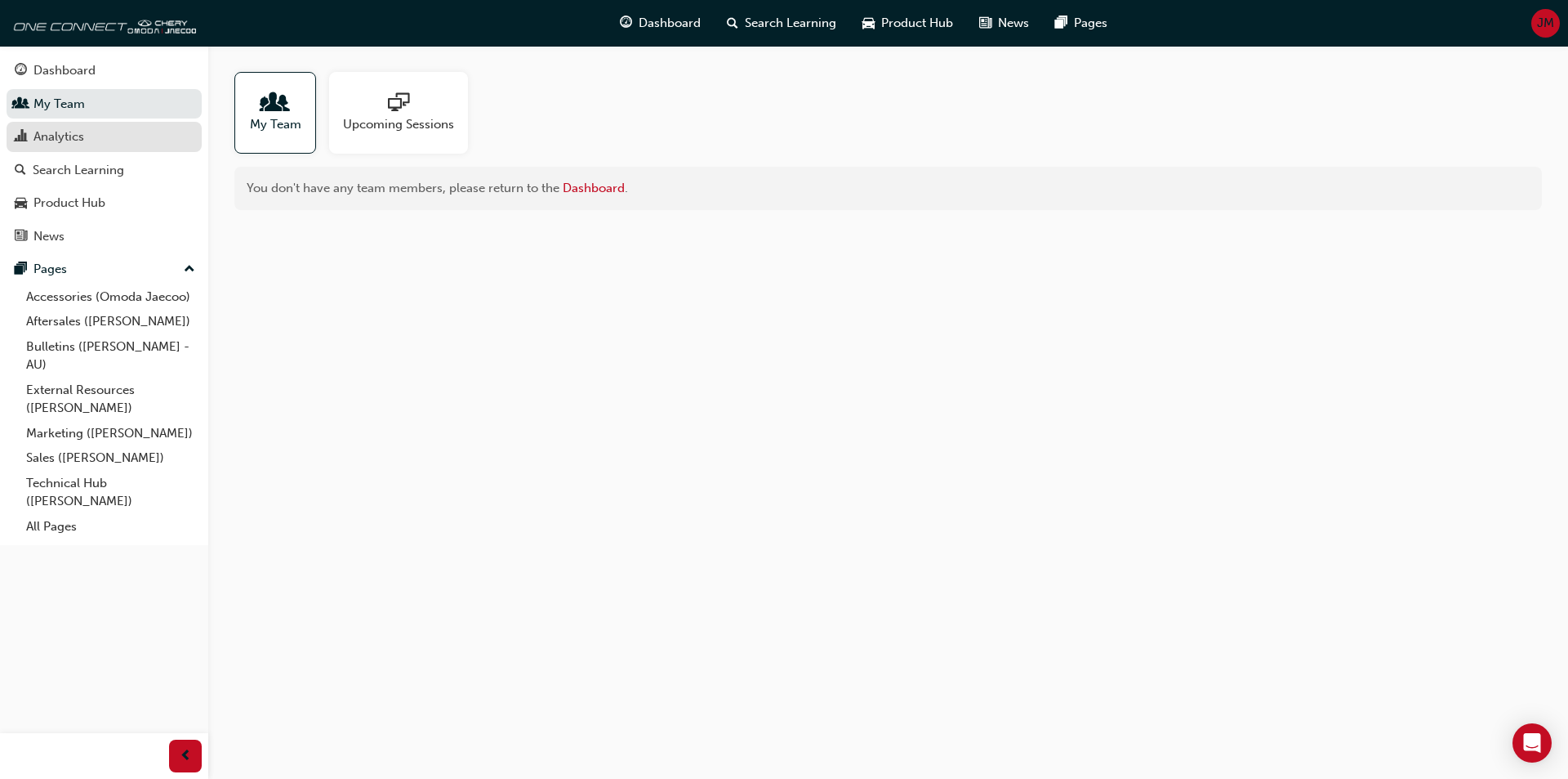
click at [56, 133] on div "Analytics" at bounding box center [58, 136] width 51 height 19
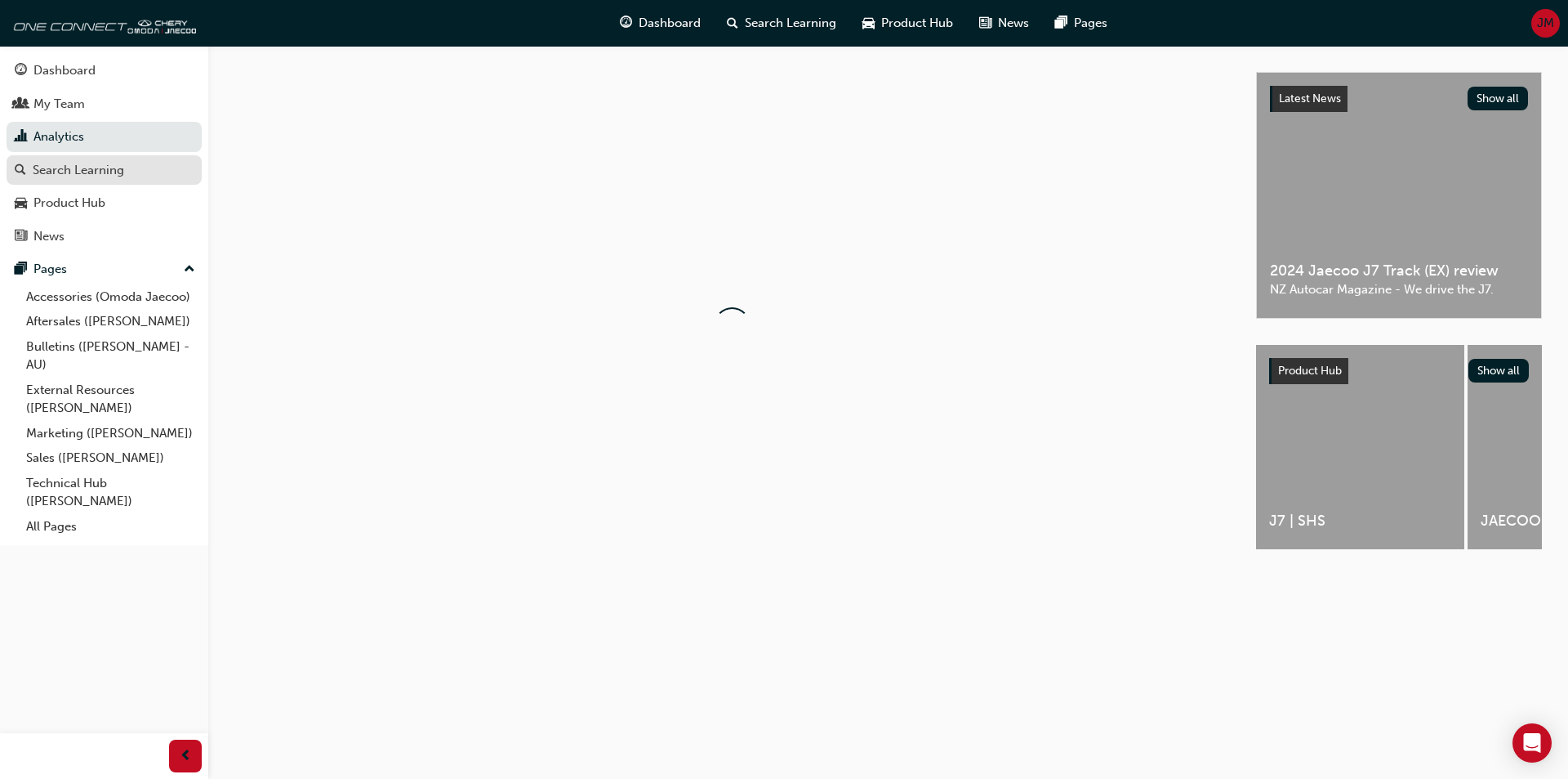
click at [56, 173] on div "Search Learning" at bounding box center [79, 170] width 92 height 19
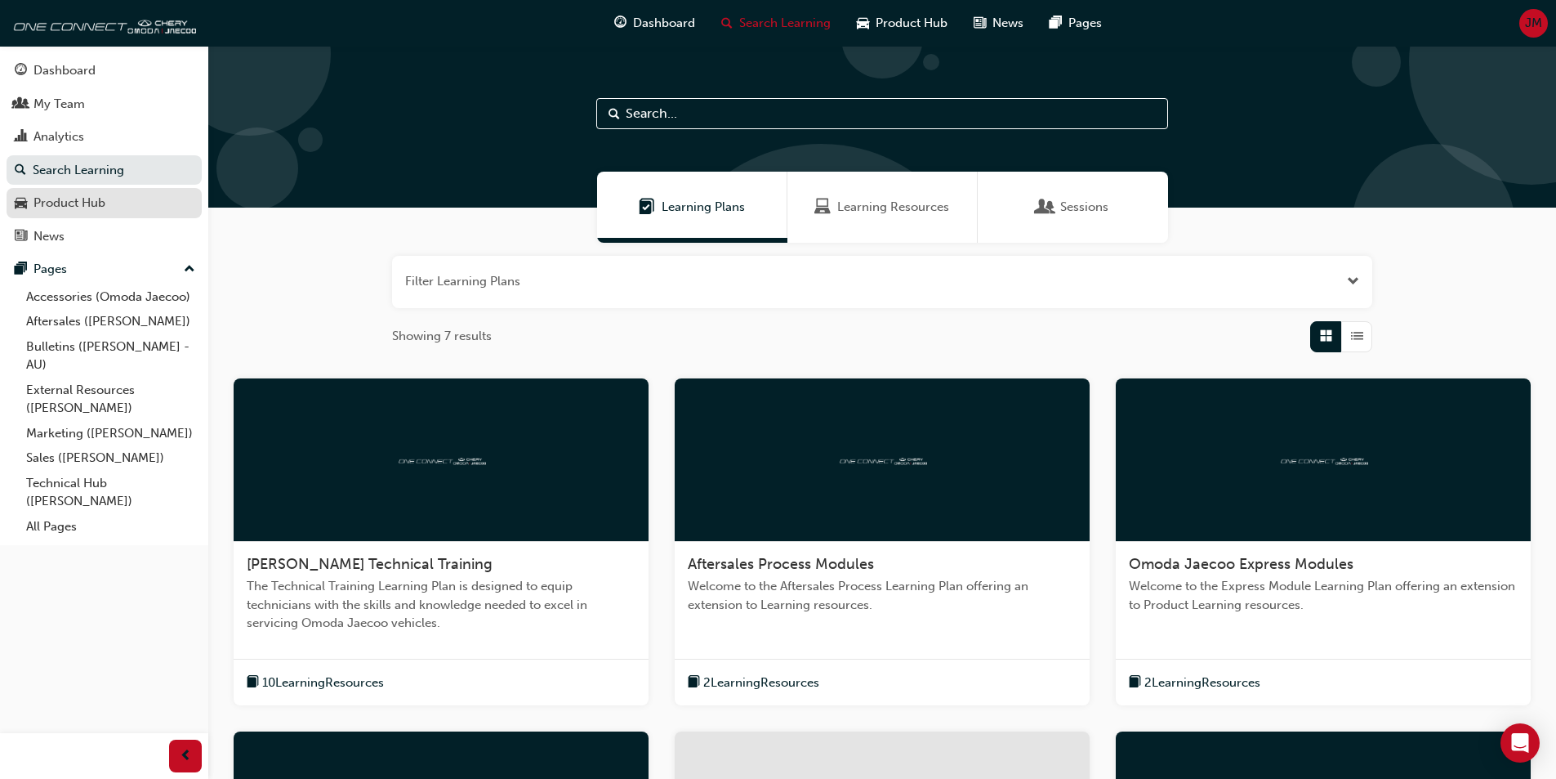
click at [52, 208] on div "Product Hub" at bounding box center [69, 203] width 72 height 19
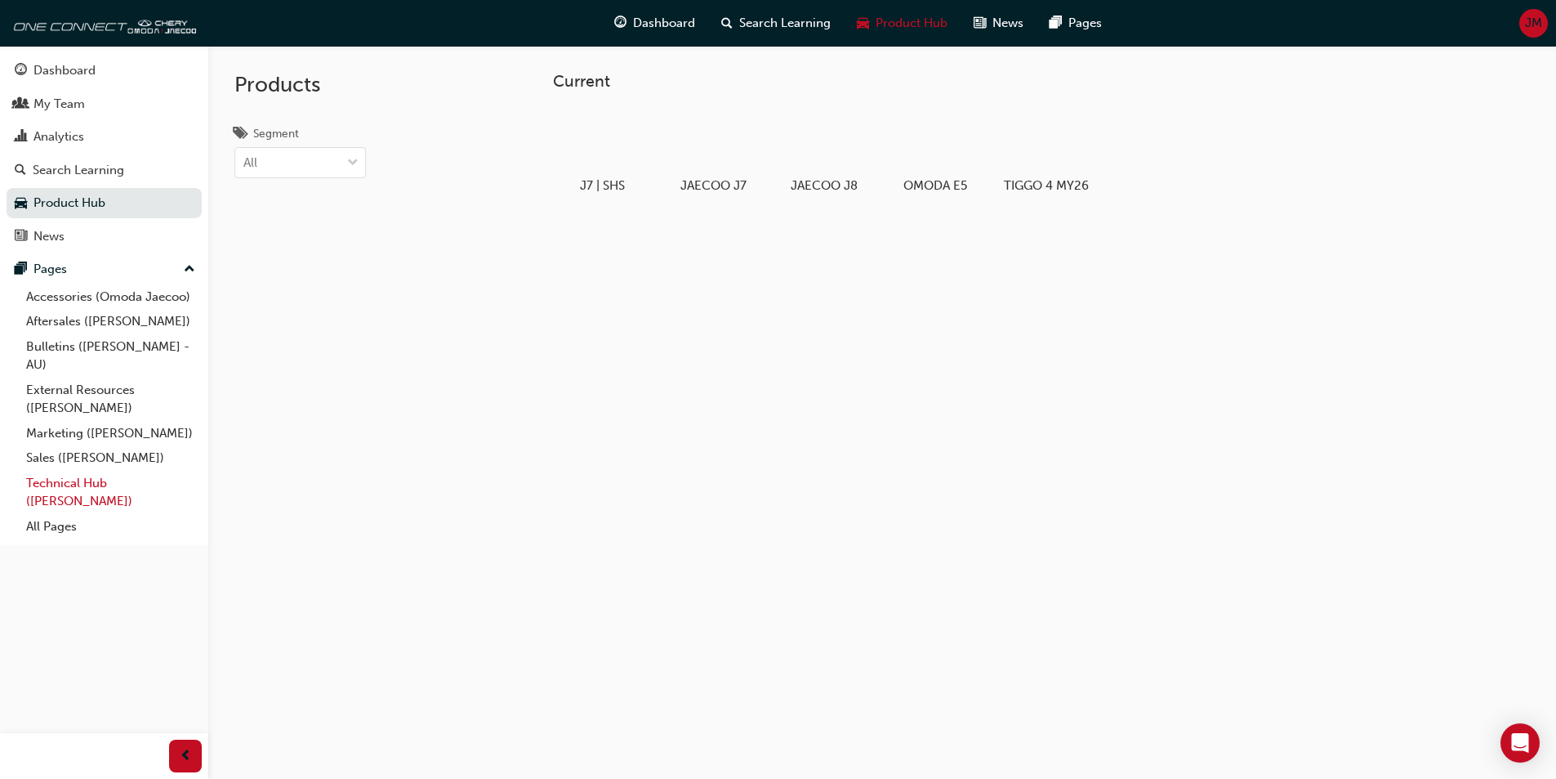
click at [84, 481] on link "Technical Hub ([PERSON_NAME])" at bounding box center [111, 492] width 182 height 43
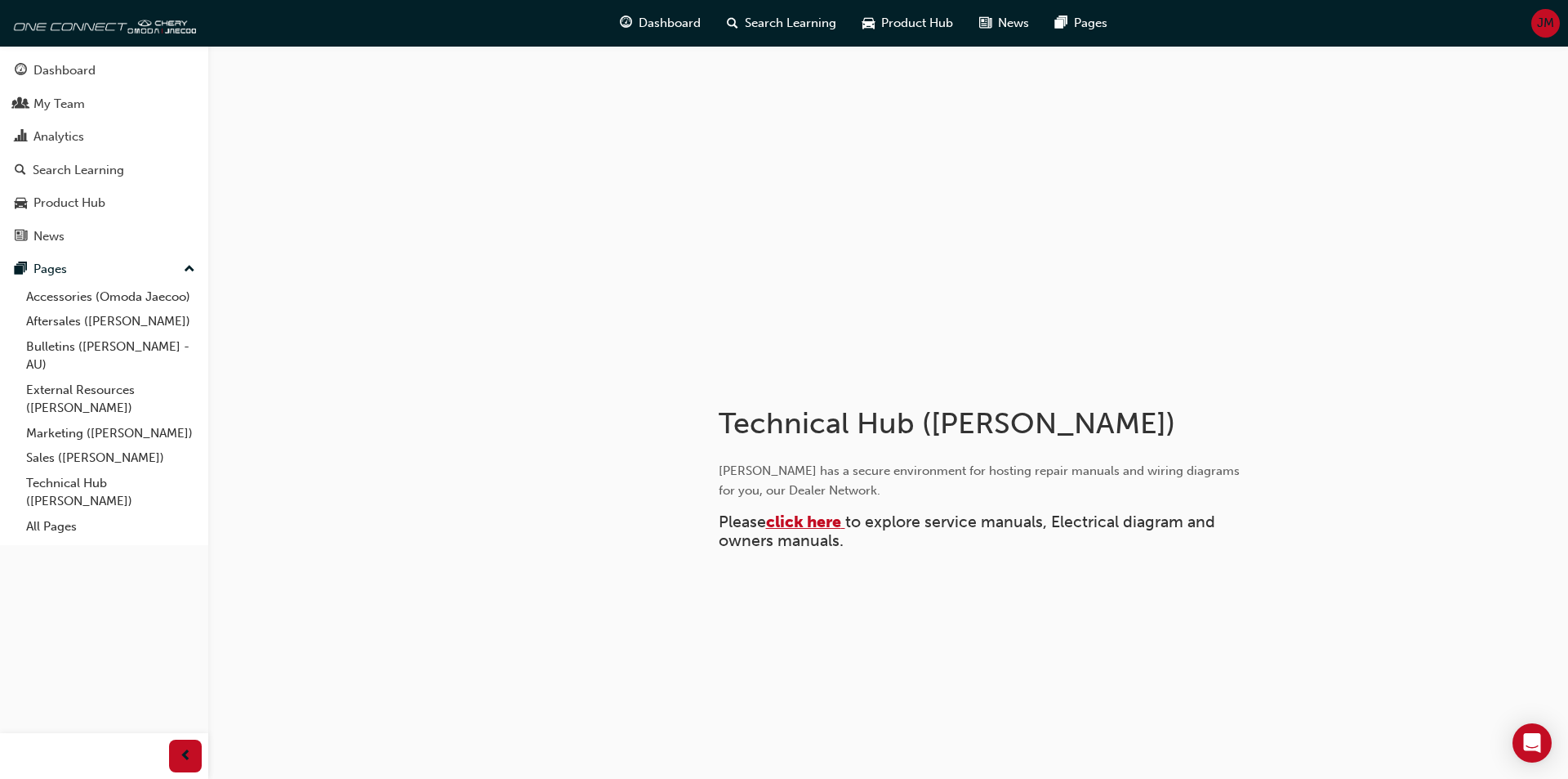
click at [811, 525] on span "click here" at bounding box center [802, 521] width 75 height 19
click at [810, 525] on span "click here" at bounding box center [802, 521] width 75 height 19
click at [1532, 735] on icon "Open Intercom Messenger" at bounding box center [1531, 742] width 19 height 21
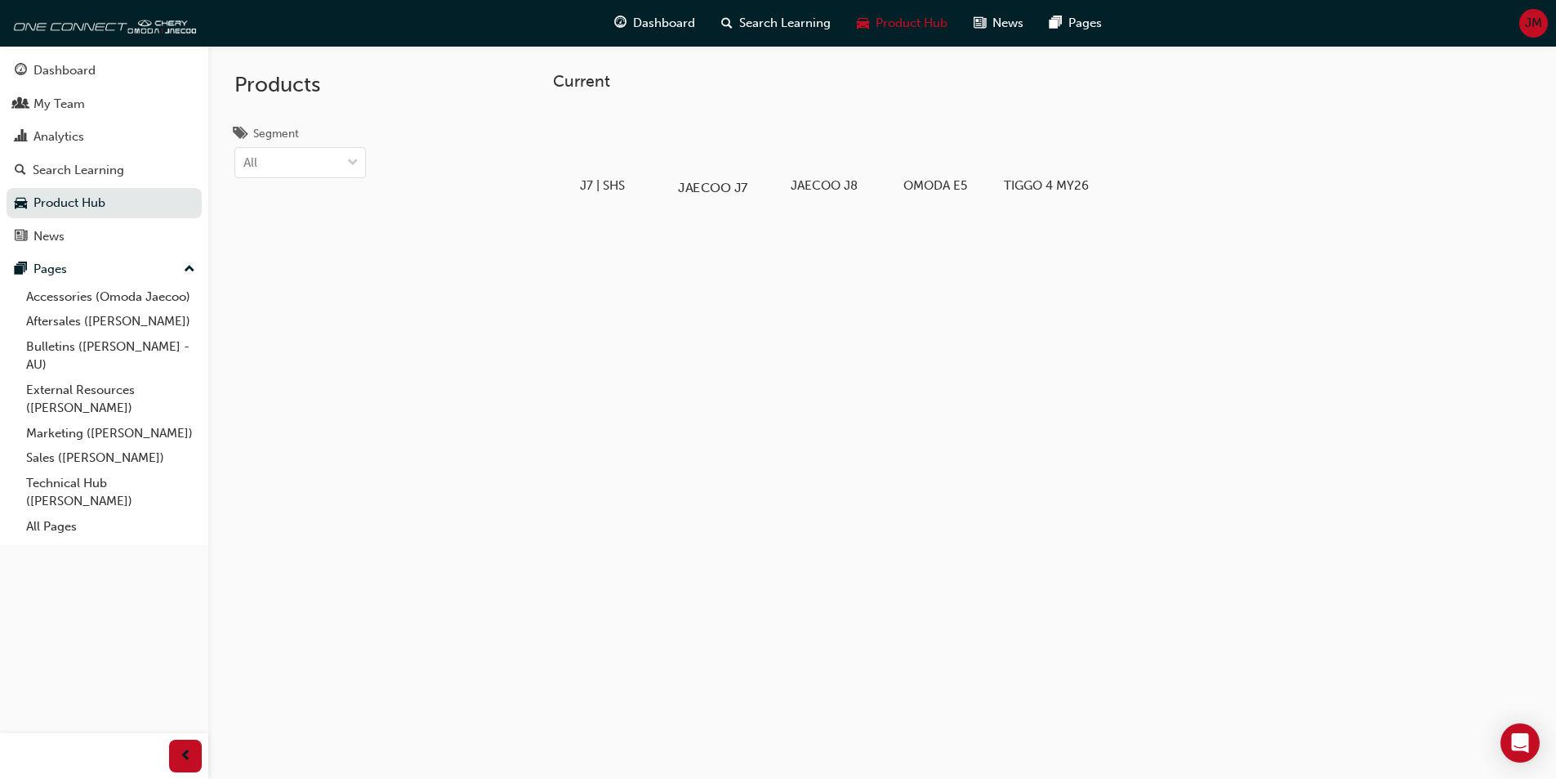
click at [718, 143] on div at bounding box center [713, 140] width 91 height 65
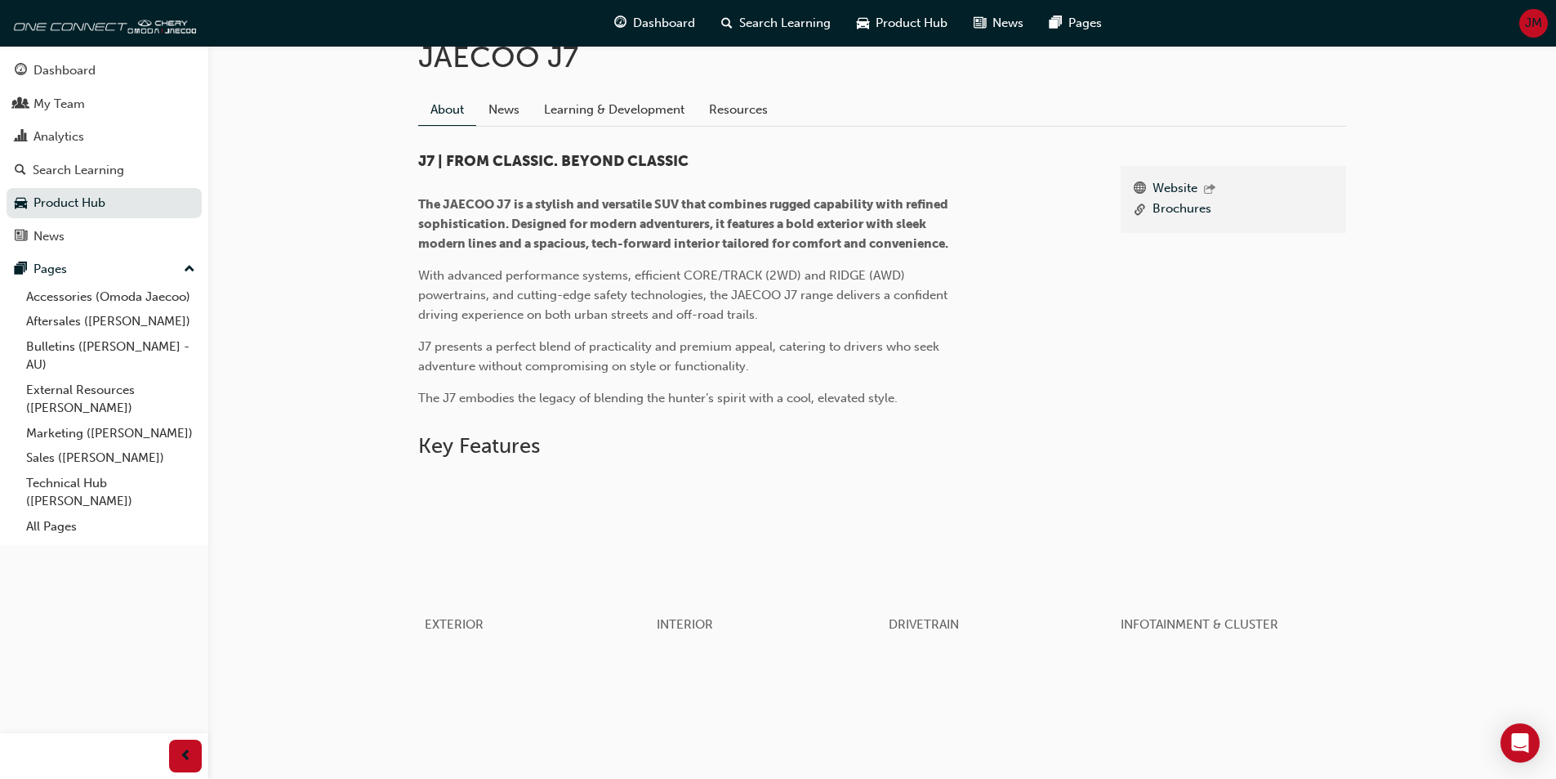
scroll to position [245, 0]
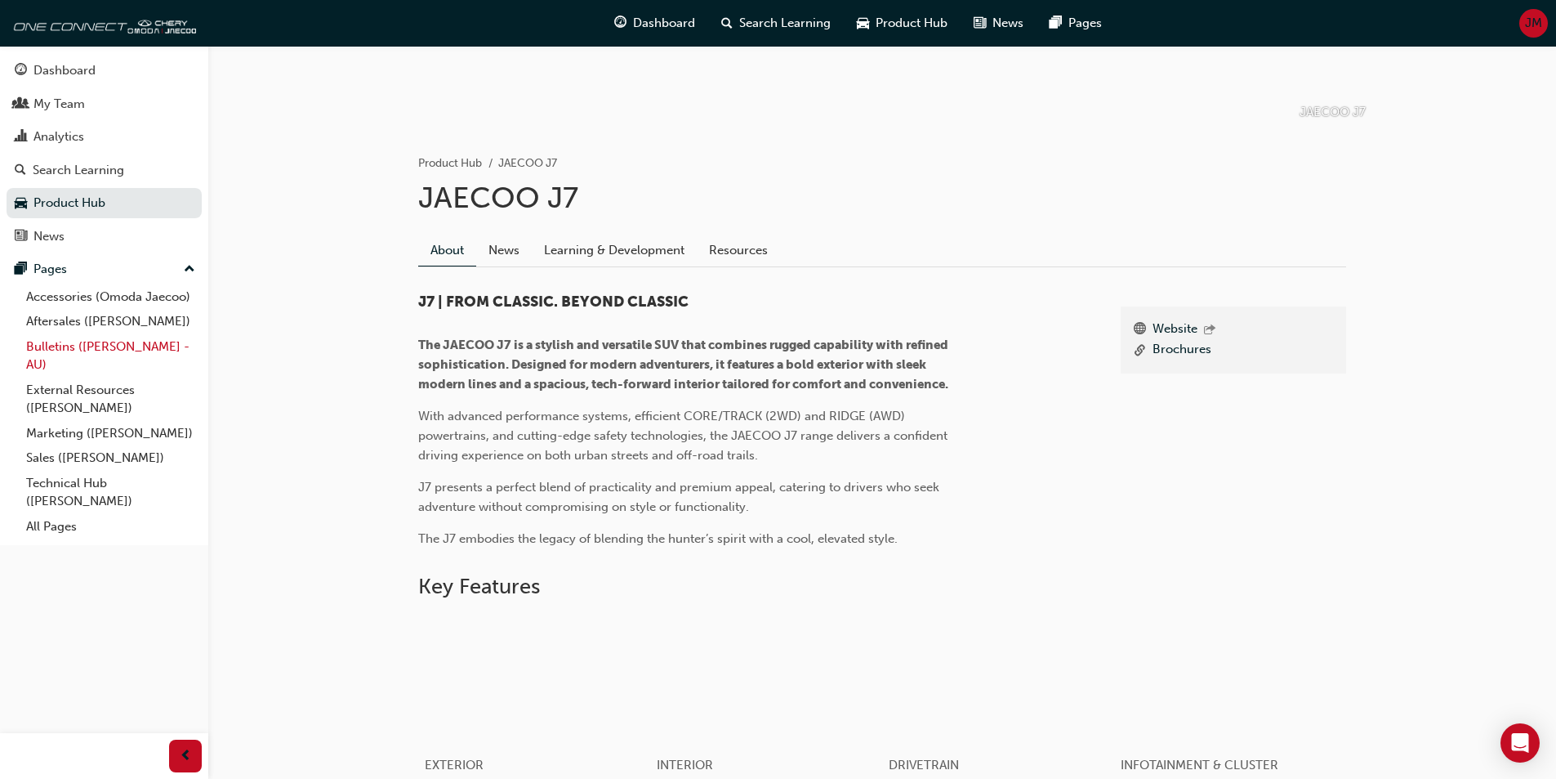
click at [99, 347] on link "Bulletins ([PERSON_NAME] - AU)" at bounding box center [111, 355] width 182 height 43
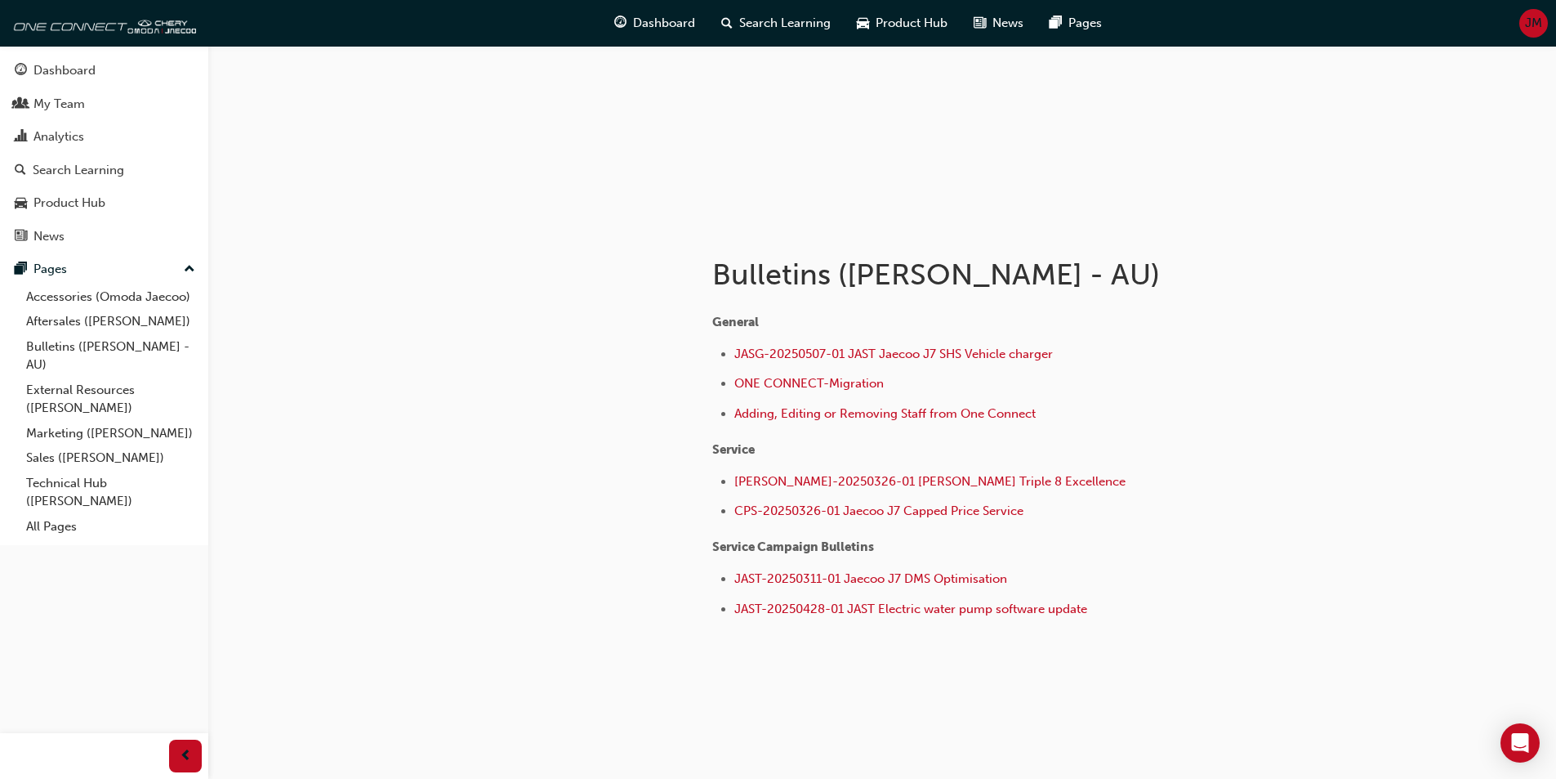
scroll to position [150, 0]
click at [1520, 739] on icon "Open Intercom Messenger" at bounding box center [1520, 742] width 19 height 21
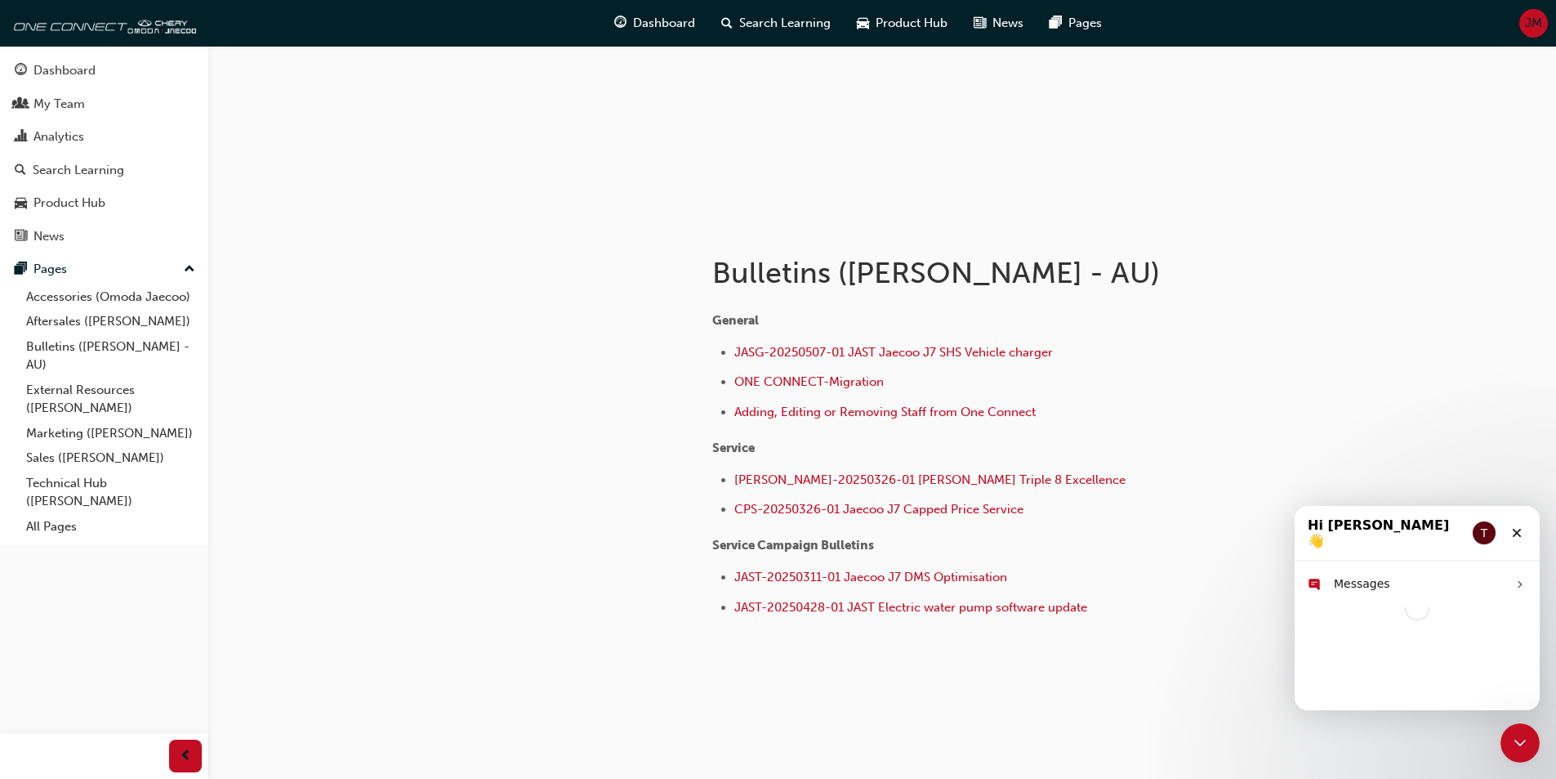
scroll to position [0, 0]
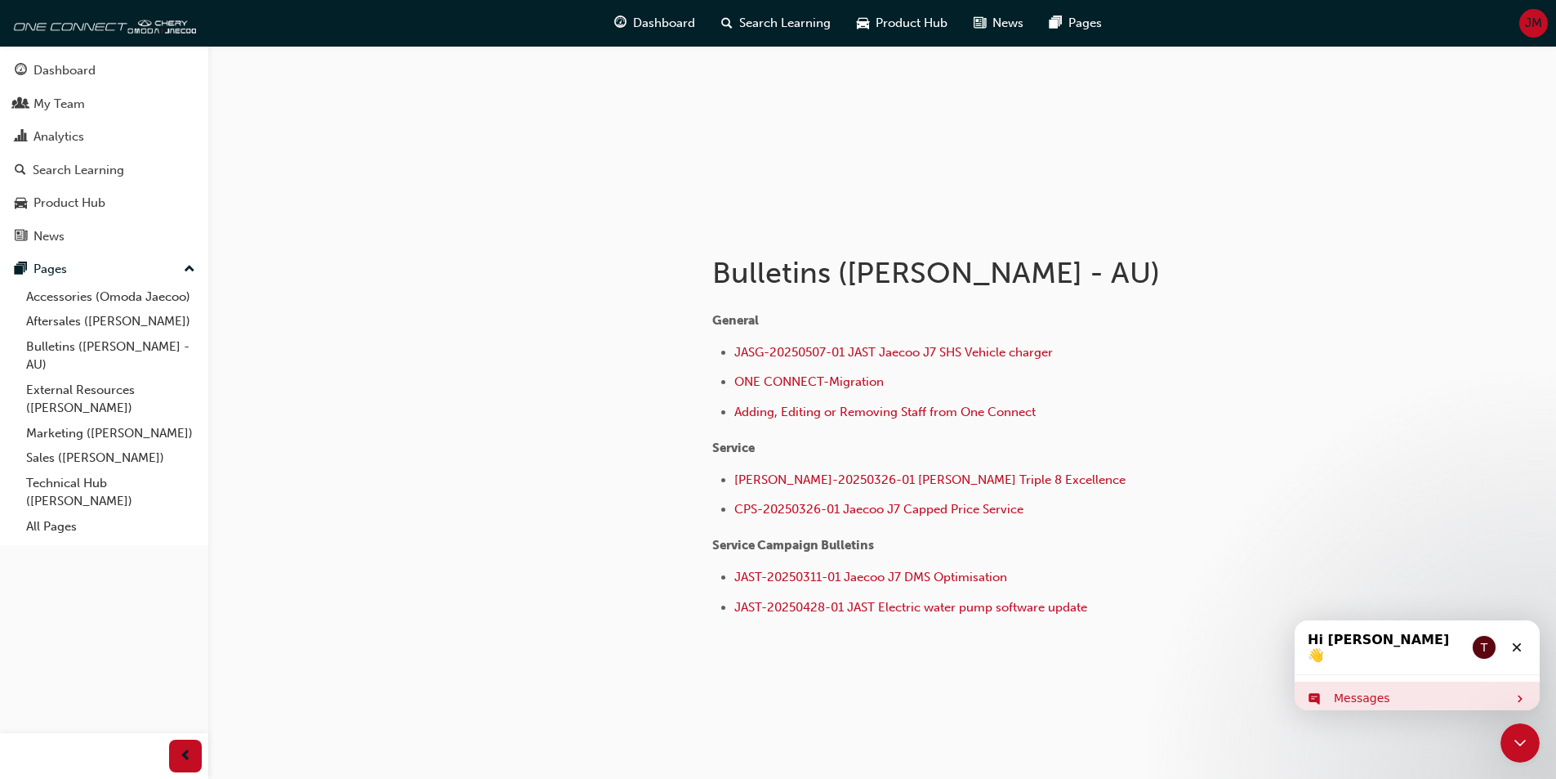
click at [1351, 690] on div "Messages" at bounding box center [1420, 698] width 173 height 17
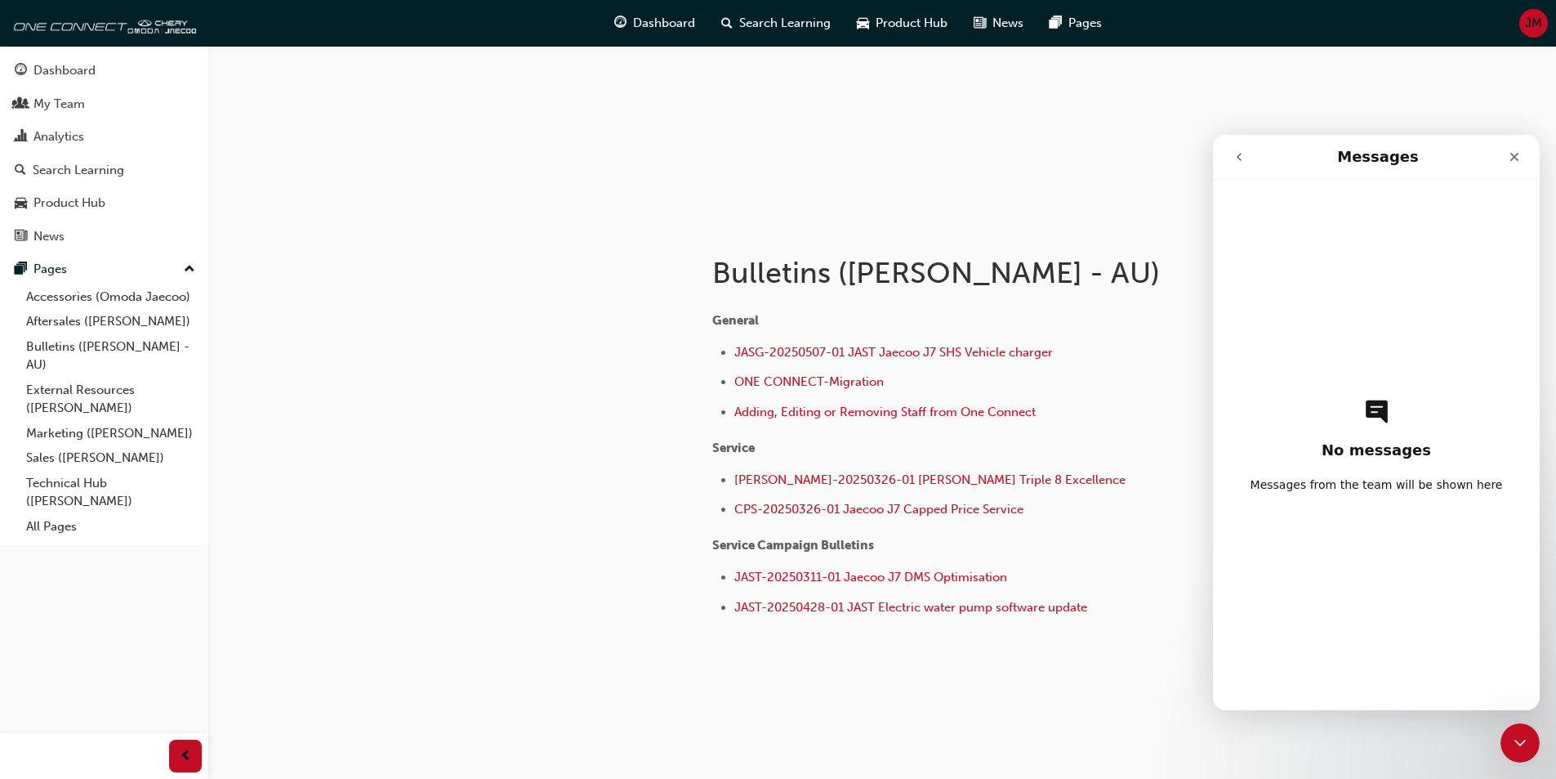
click at [1248, 200] on div "No messages Messages from the team will be shown here" at bounding box center [1377, 445] width 270 height 530
click at [1507, 155] on div "Close" at bounding box center [1514, 156] width 29 height 29
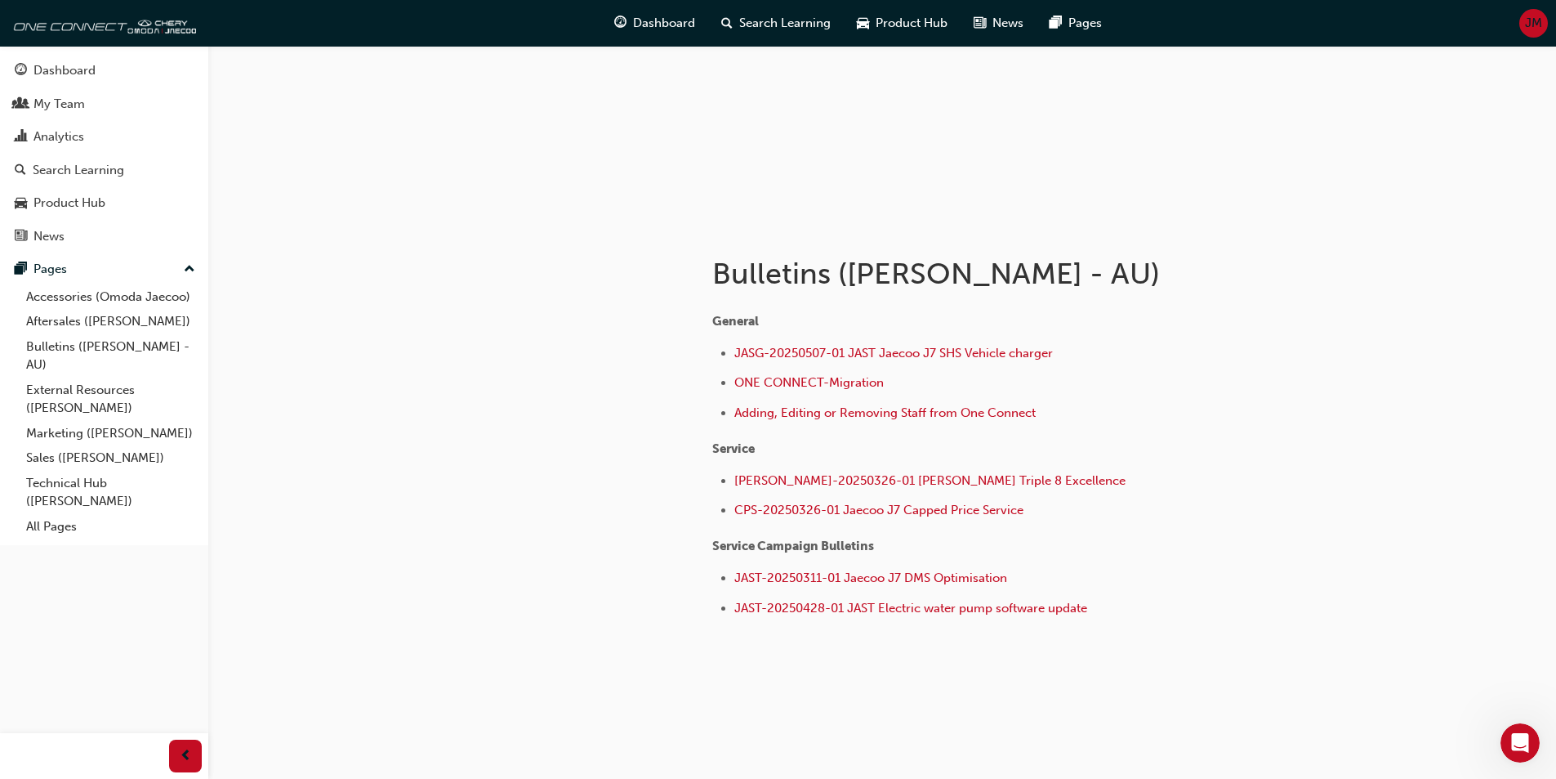
scroll to position [150, 0]
click at [890, 480] on span "JAS-20250326-01 [PERSON_NAME] Triple 8 Excellence" at bounding box center [930, 479] width 391 height 15
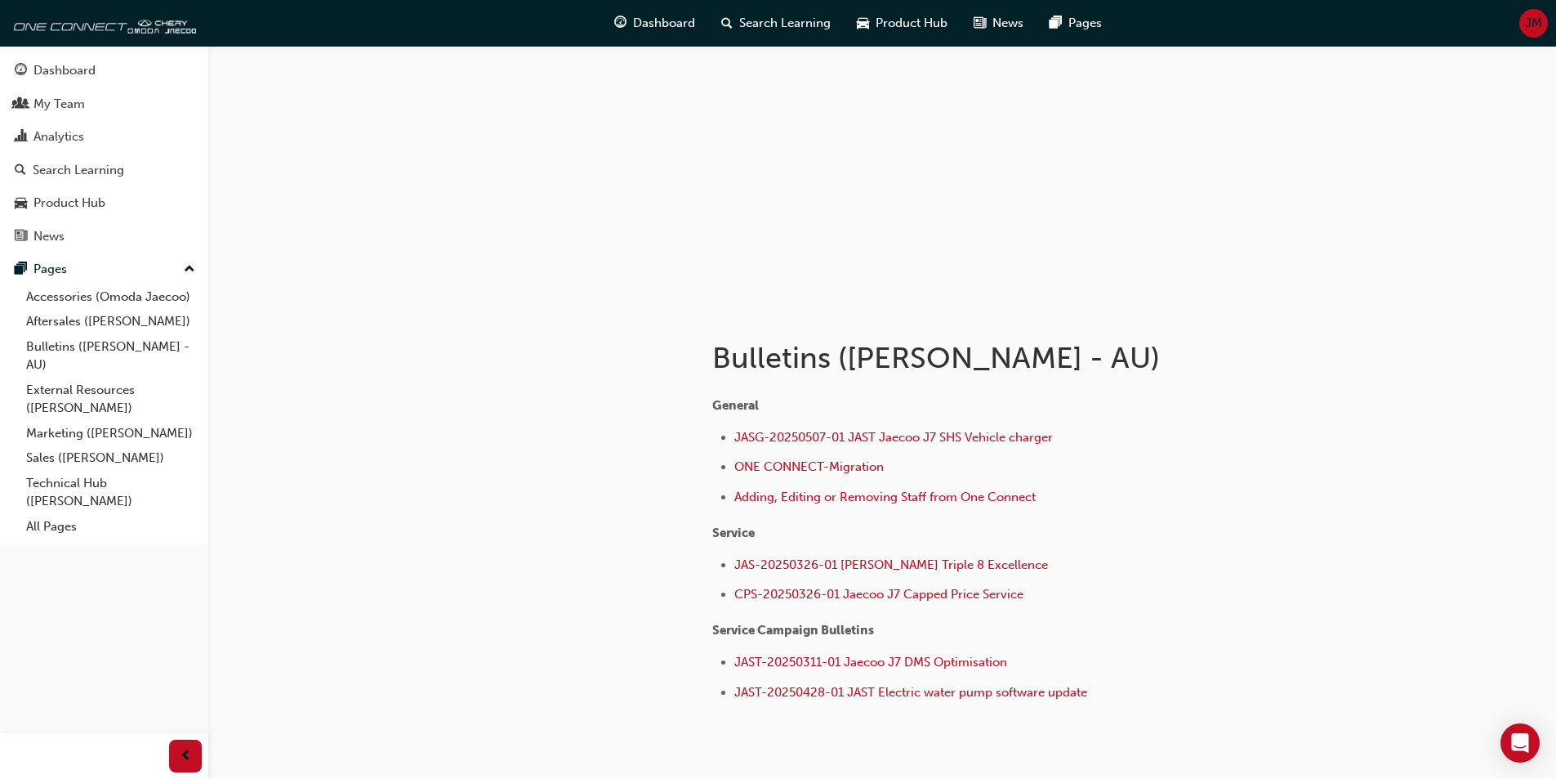
scroll to position [150, 0]
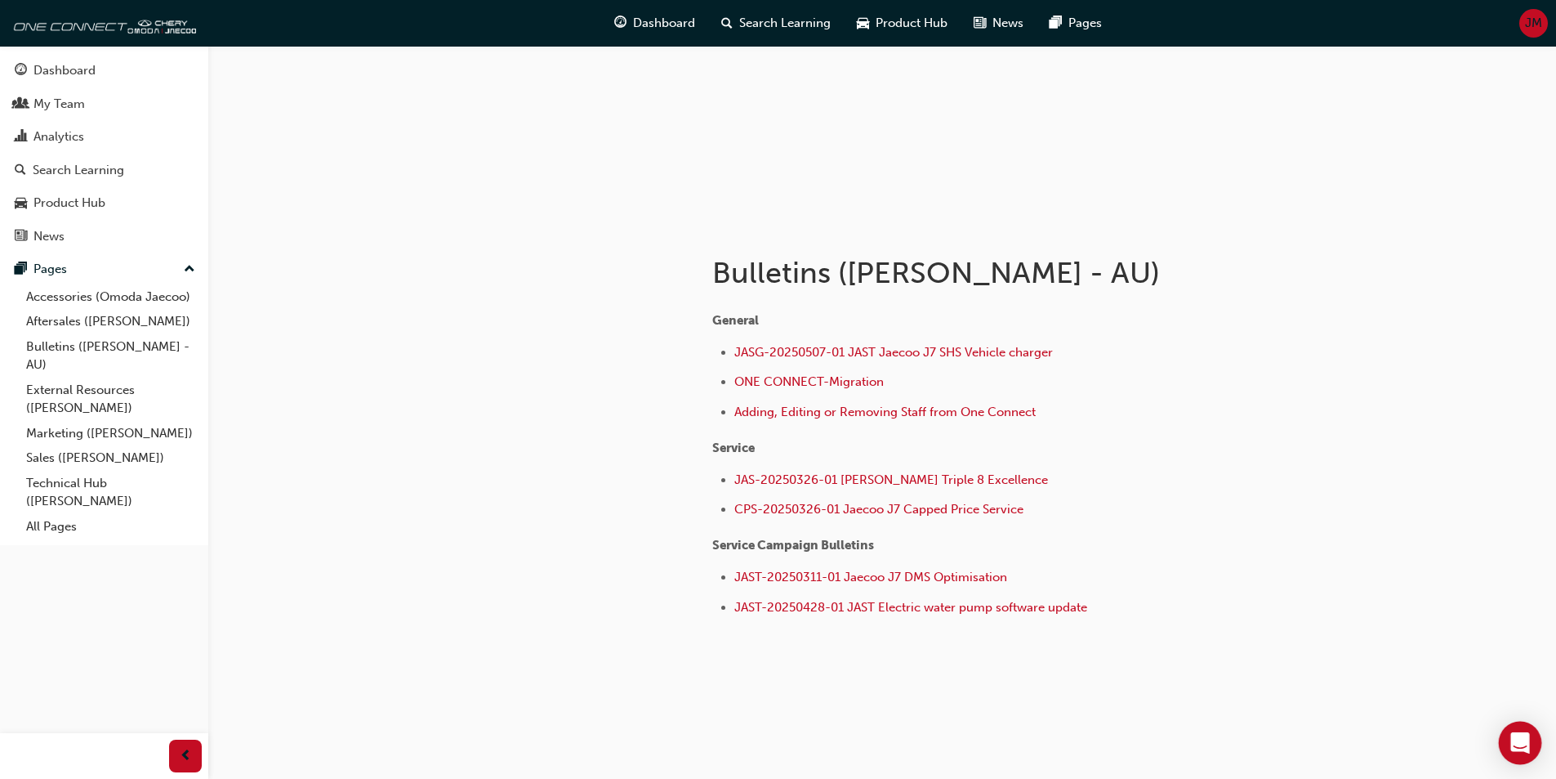
click at [1508, 749] on div "Open Intercom Messenger" at bounding box center [1520, 742] width 43 height 43
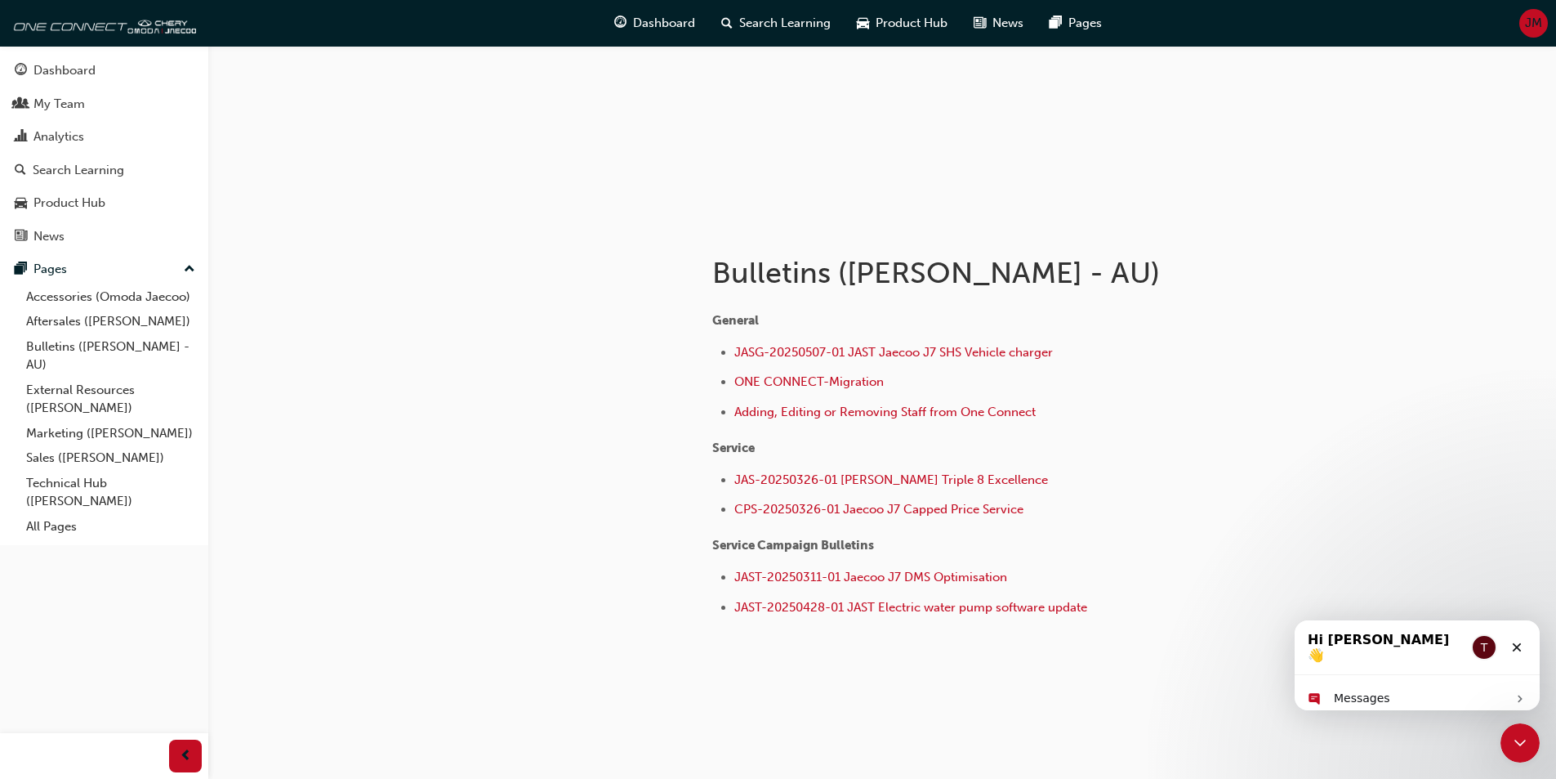
scroll to position [0, 0]
click at [1313, 692] on icon "Intercom messenger" at bounding box center [1314, 698] width 13 height 13
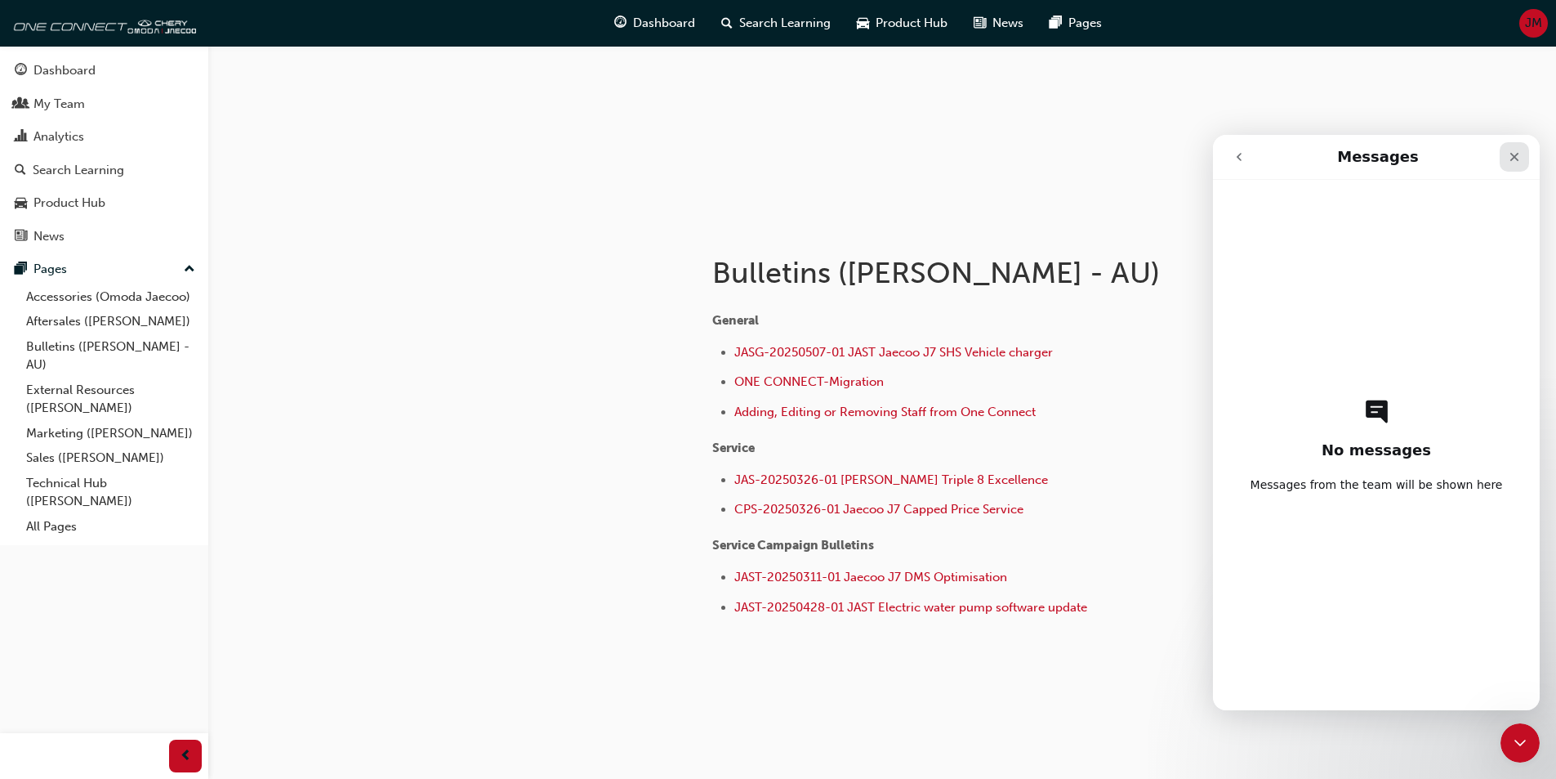
click at [1528, 150] on div "Close" at bounding box center [1514, 156] width 29 height 29
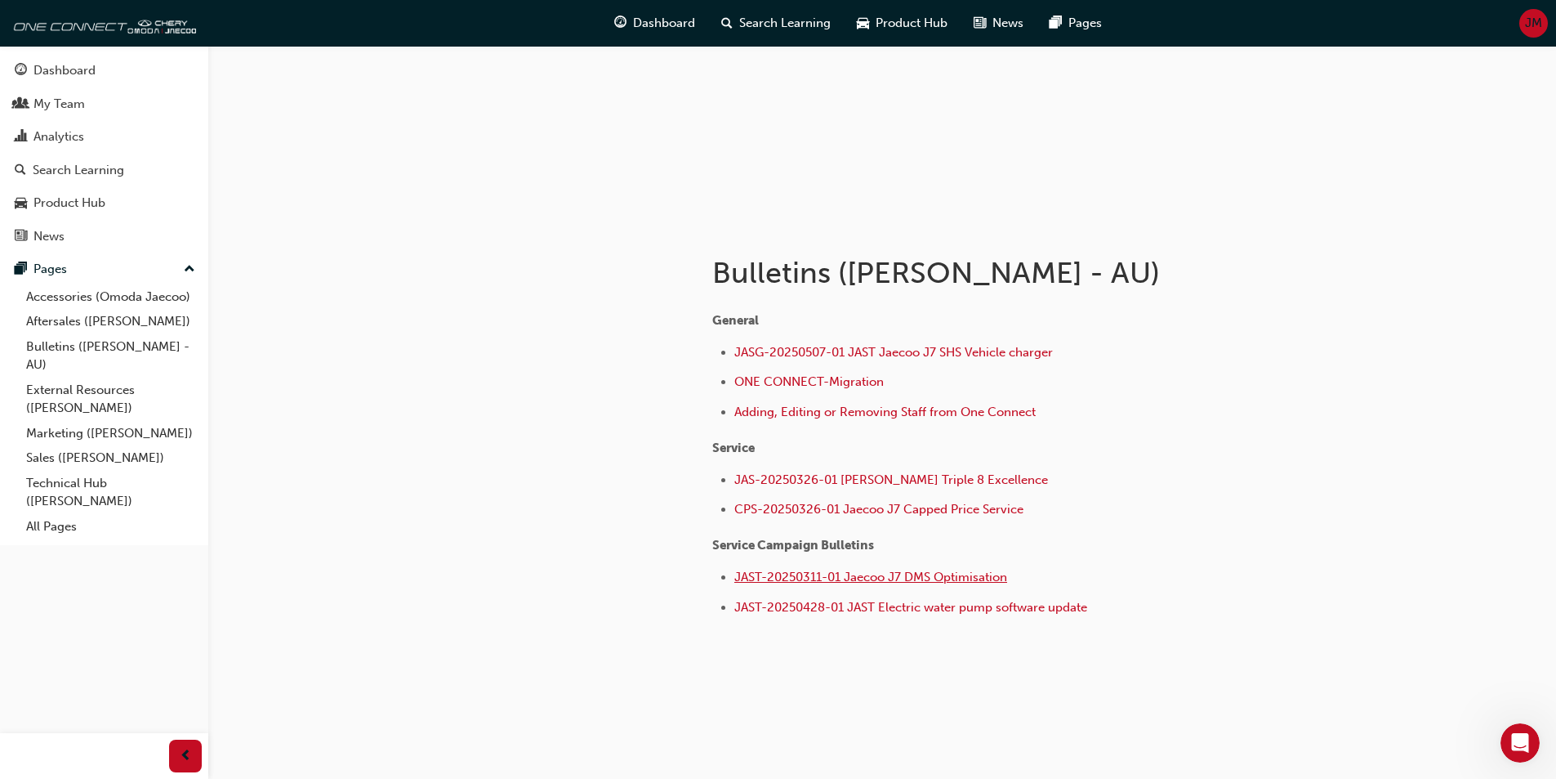
click at [815, 582] on span "JAST-20250311-01 Jaecoo J7 DMS Optimisation" at bounding box center [871, 576] width 273 height 15
